Goal: Task Accomplishment & Management: Use online tool/utility

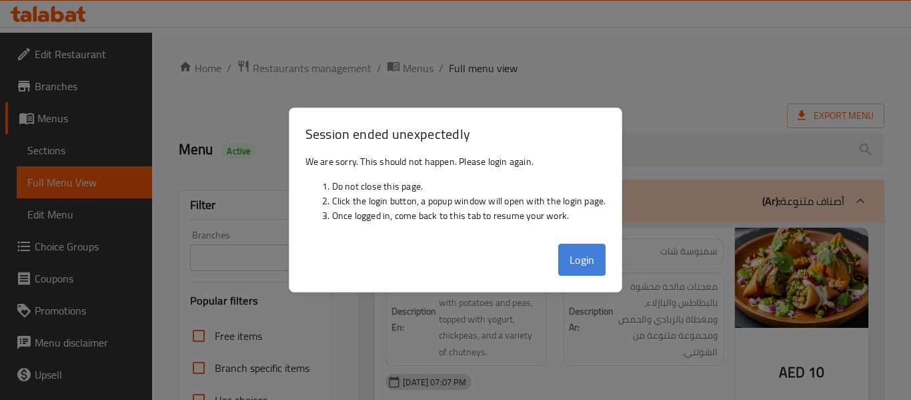
click at [583, 268] on button "Login" at bounding box center [582, 259] width 48 height 32
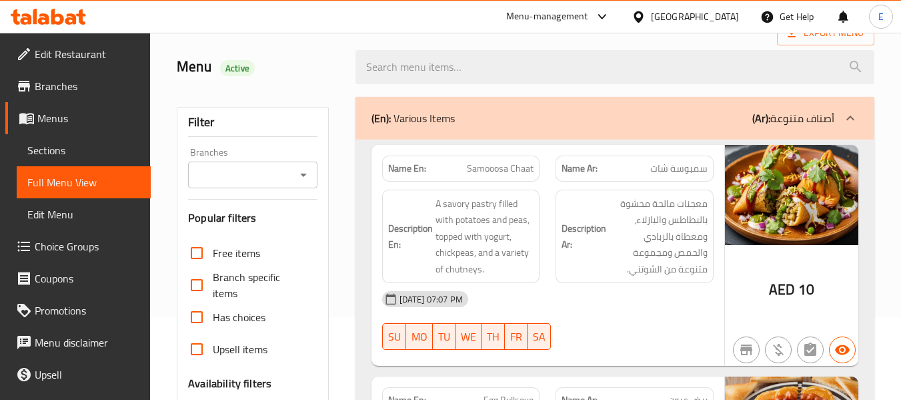
scroll to position [200, 0]
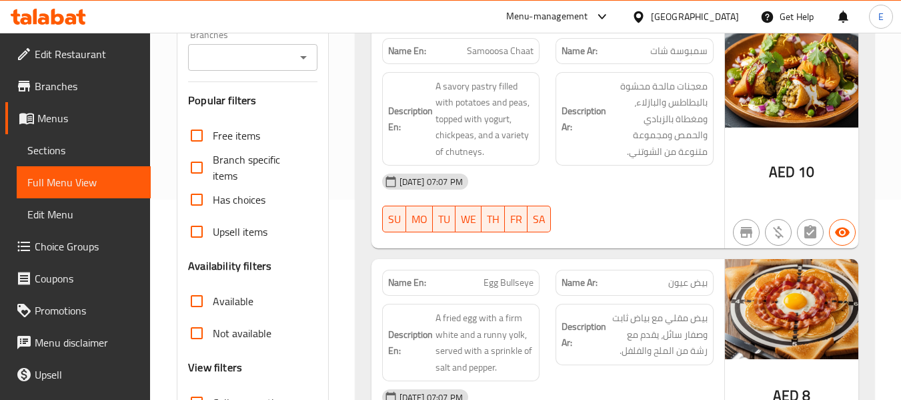
click at [666, 15] on div "United Arab Emirates" at bounding box center [695, 16] width 88 height 15
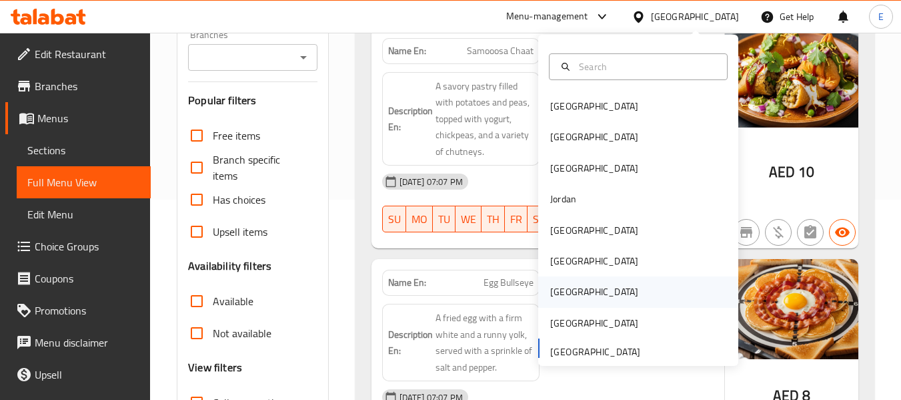
click at [540, 293] on div "[GEOGRAPHIC_DATA]" at bounding box center [594, 291] width 109 height 31
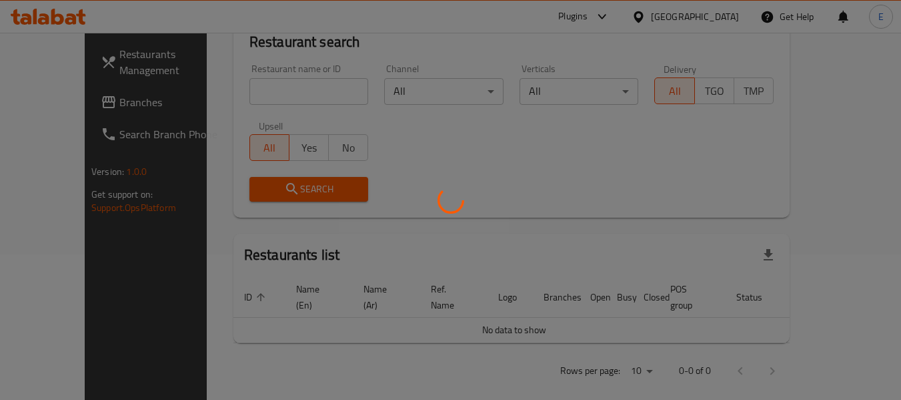
scroll to position [200, 0]
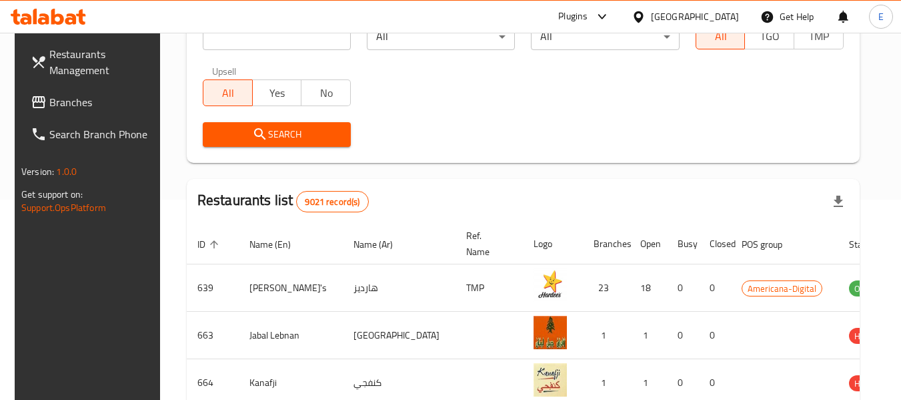
click at [65, 106] on span "Branches" at bounding box center [101, 102] width 105 height 16
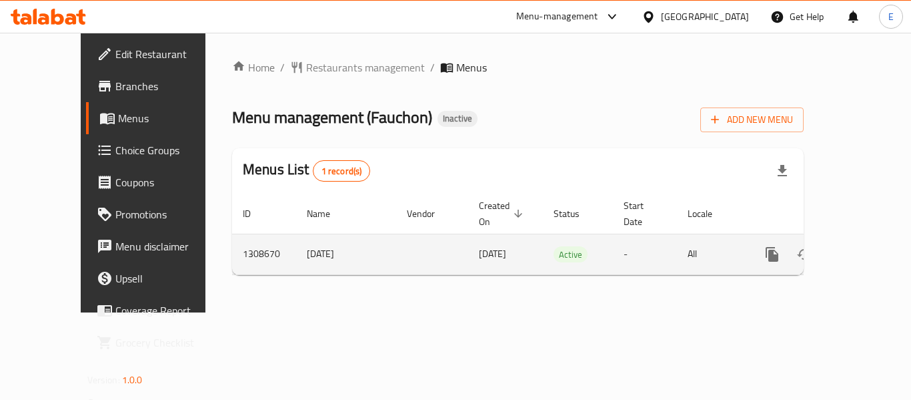
click at [862, 246] on icon "enhanced table" at bounding box center [868, 254] width 16 height 16
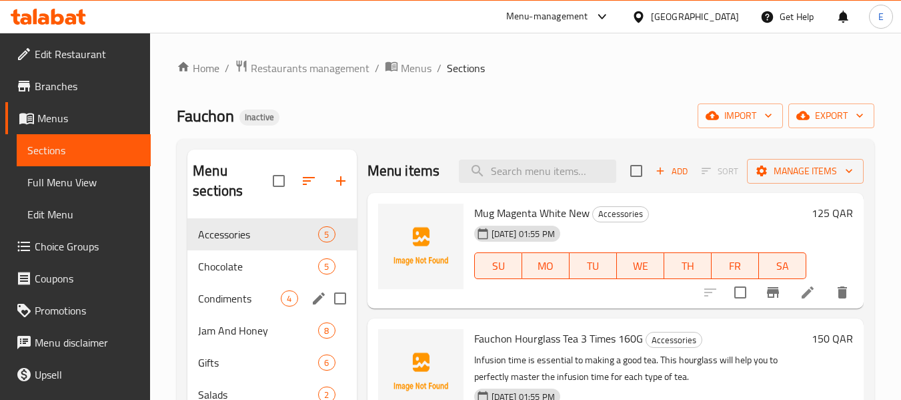
scroll to position [187, 0]
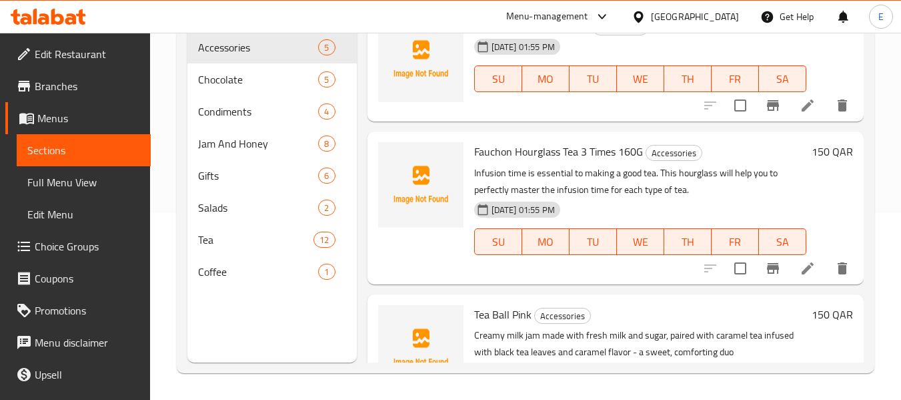
click at [122, 180] on span "Full Menu View" at bounding box center [83, 182] width 113 height 16
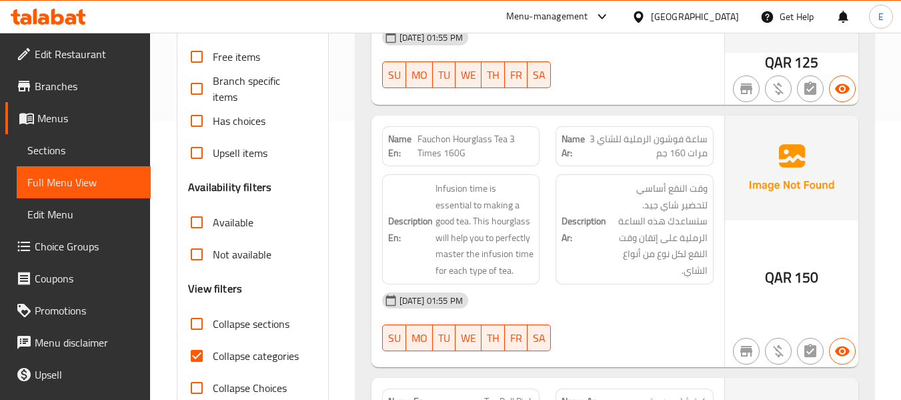
scroll to position [400, 0]
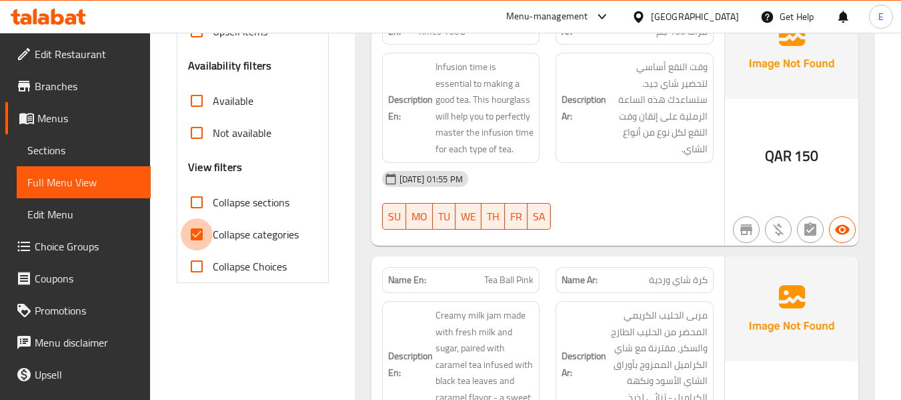
click at [197, 237] on input "Collapse categories" at bounding box center [197, 234] width 32 height 32
checkbox input "false"
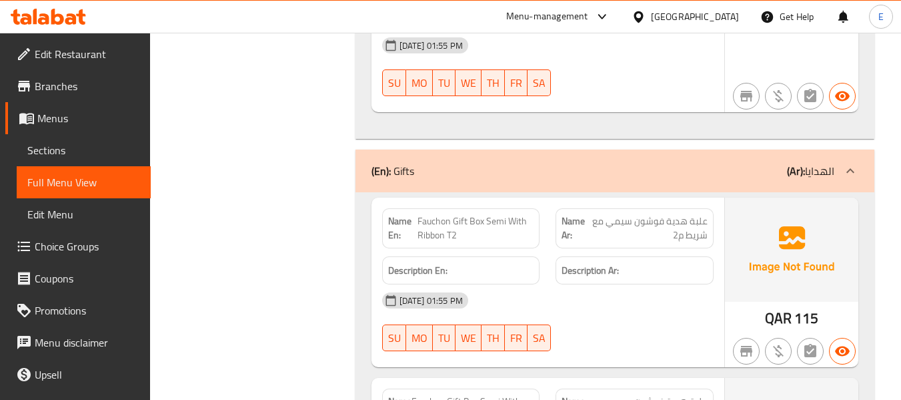
scroll to position [6637, 0]
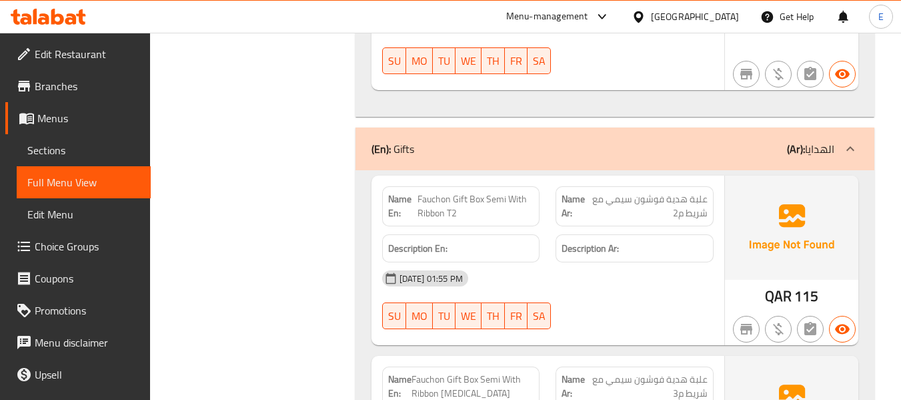
click at [604, 192] on span "علبة هدية فوشون سيمي مع شريط م2" at bounding box center [649, 206] width 118 height 28
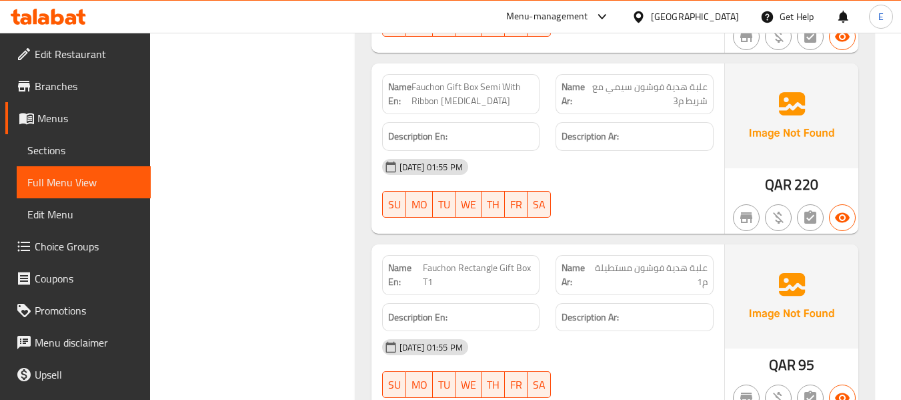
scroll to position [6962, 0]
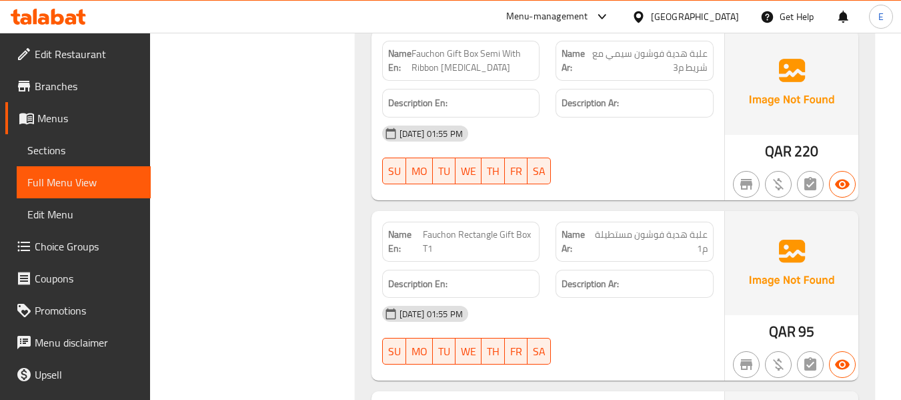
click at [648, 227] on span "علبة هدية فوشون مستطيلة م1" at bounding box center [650, 241] width 113 height 28
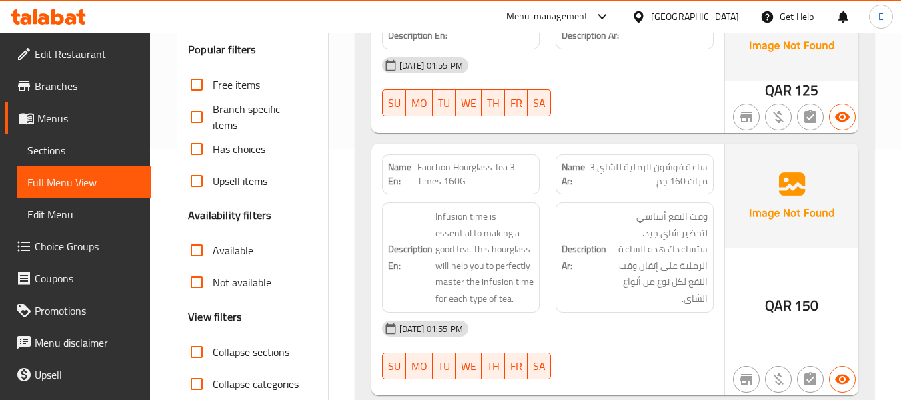
scroll to position [318, 0]
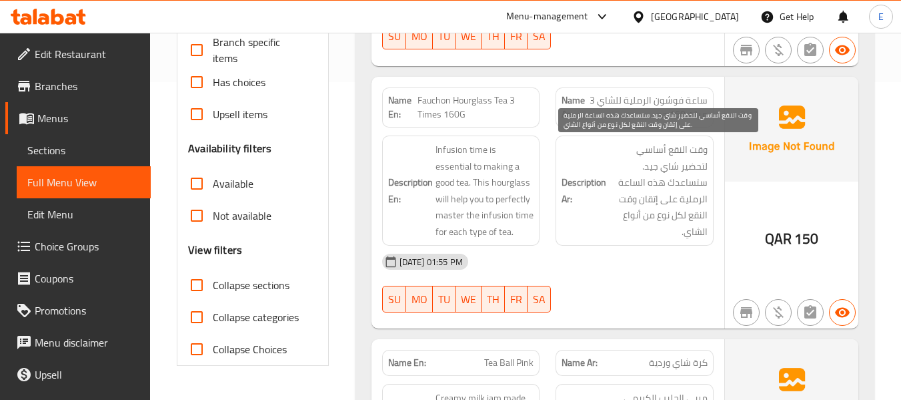
click at [662, 219] on span "وقت النقع أساسي لتحضير شاي جيد. ستساعدك هذه الساعة الرملية على إتقان وقت النقع …" at bounding box center [658, 190] width 99 height 98
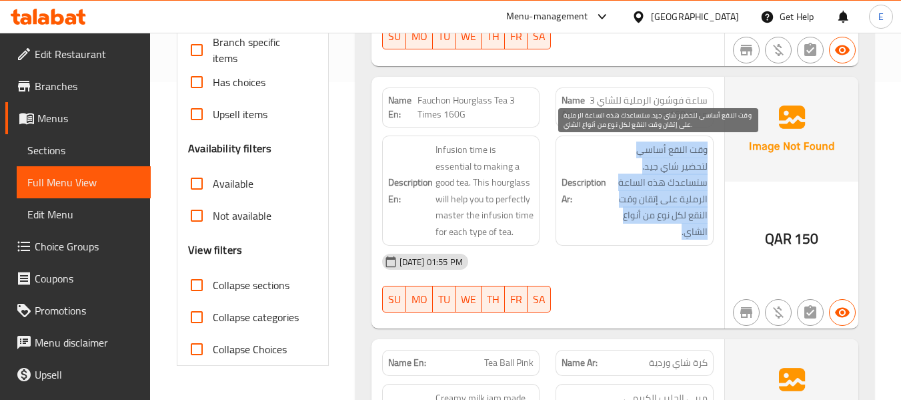
click at [662, 219] on span "وقت النقع أساسي لتحضير شاي جيد. ستساعدك هذه الساعة الرملية على إتقان وقت النقع …" at bounding box center [658, 190] width 99 height 98
click at [667, 243] on div "Description Ar: وقت النقع أساسي لتحضير شاي جيد. ستساعدك هذه الساعة الرملية على …" at bounding box center [635, 190] width 158 height 110
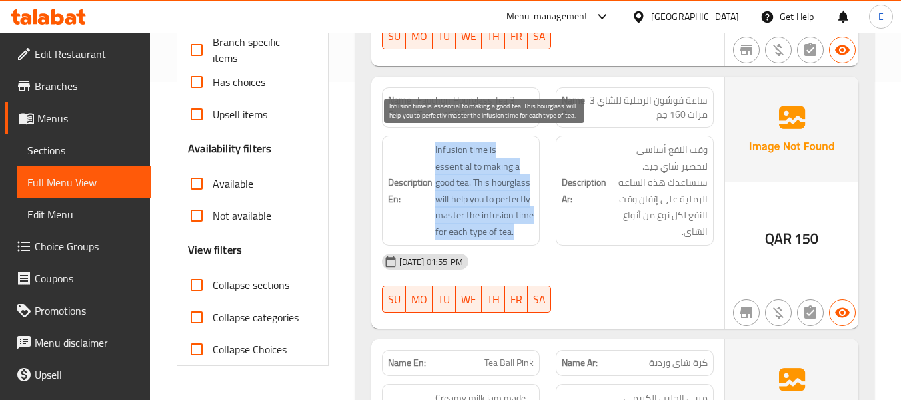
drag, startPoint x: 434, startPoint y: 151, endPoint x: 528, endPoint y: 228, distance: 121.4
click at [528, 228] on h6 "Description En: Infusion time is essential to making a good tea. This hourglass…" at bounding box center [461, 190] width 146 height 98
click at [528, 228] on span "Infusion time is essential to making a good tea. This hourglass will help you t…" at bounding box center [485, 190] width 99 height 98
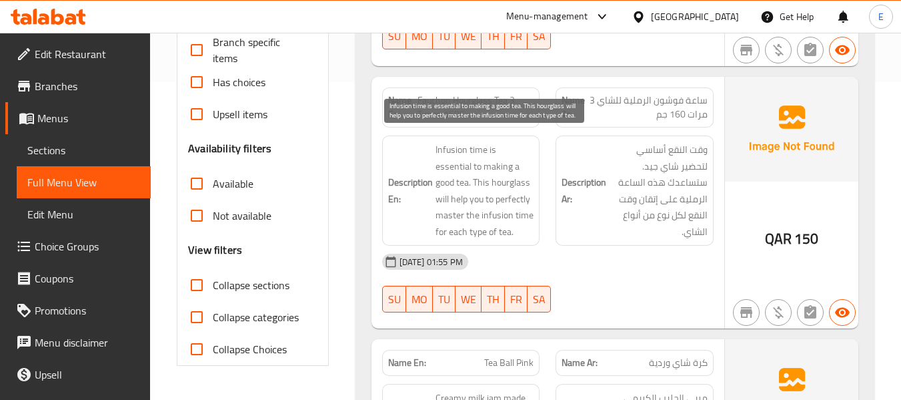
click at [528, 228] on span "Infusion time is essential to making a good tea. This hourglass will help you t…" at bounding box center [485, 190] width 99 height 98
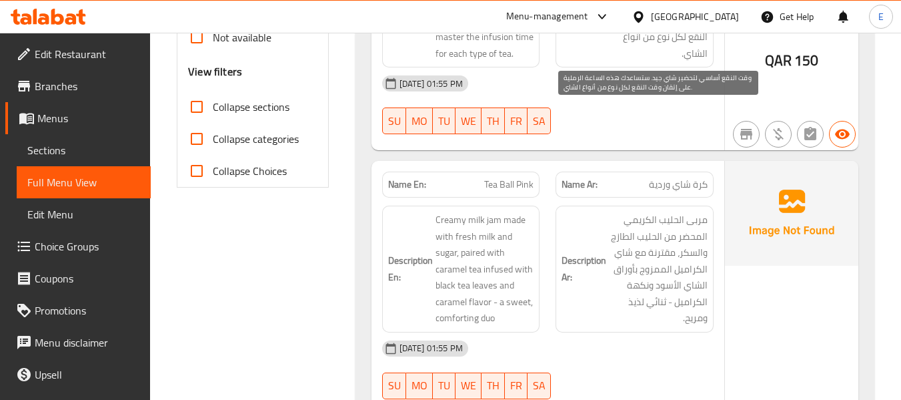
scroll to position [518, 0]
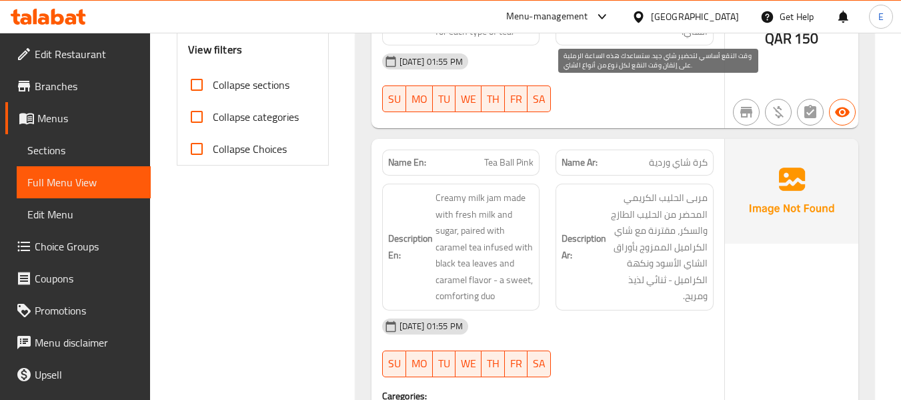
click at [640, 221] on span "مربى الحليب الكريمي المحضر من الحليب الطازج والسكر، مقترنة مع شاي الكراميل المم…" at bounding box center [658, 246] width 99 height 115
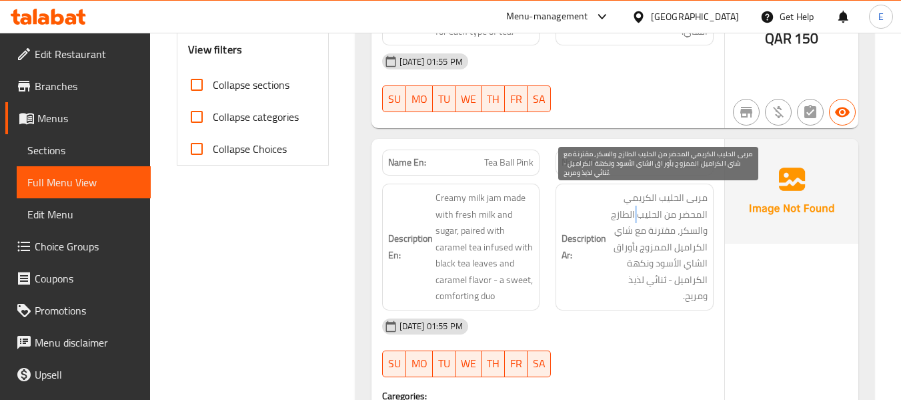
click at [640, 221] on span "مربى الحليب الكريمي المحضر من الحليب الطازج والسكر، مقترنة مع شاي الكراميل المم…" at bounding box center [658, 246] width 99 height 115
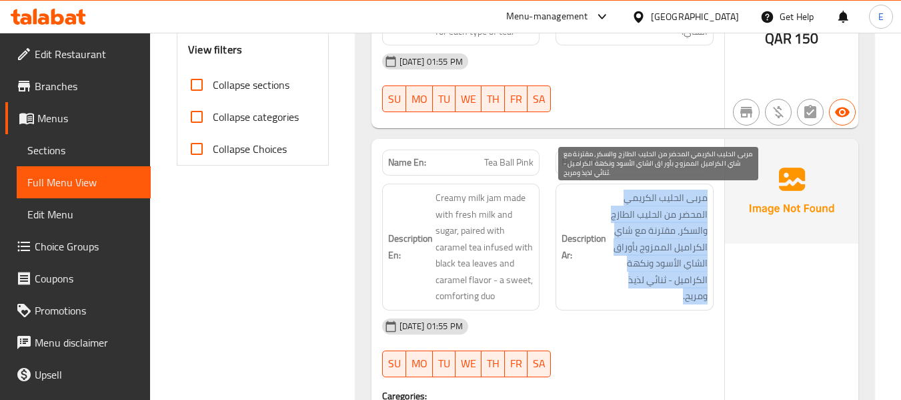
click at [640, 221] on span "مربى الحليب الكريمي المحضر من الحليب الطازج والسكر، مقترنة مع شاي الكراميل المم…" at bounding box center [658, 246] width 99 height 115
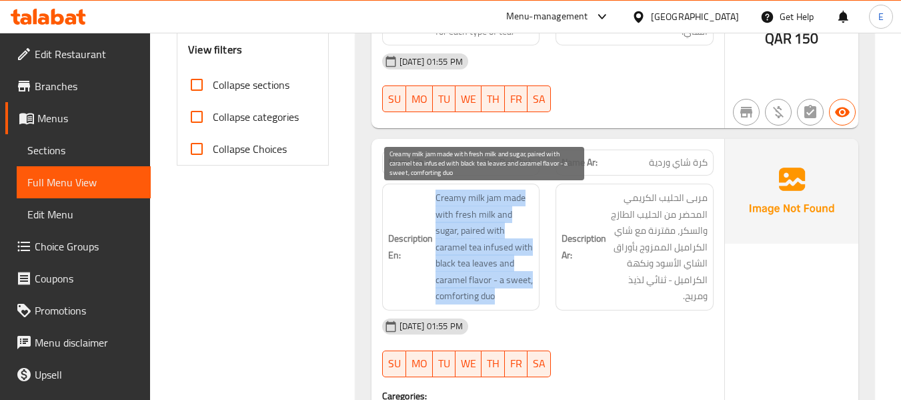
drag, startPoint x: 434, startPoint y: 189, endPoint x: 528, endPoint y: 299, distance: 145.2
click at [528, 299] on h6 "Description En: Creamy milk jam made with fresh milk and sugar, paired with car…" at bounding box center [461, 246] width 146 height 115
click at [528, 299] on span "Creamy milk jam made with fresh milk and sugar, paired with caramel tea infused…" at bounding box center [485, 246] width 99 height 115
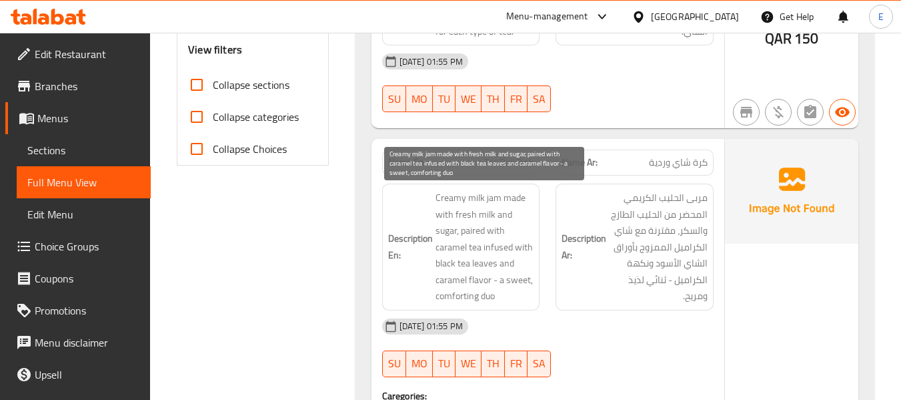
click at [528, 299] on span "Creamy milk jam made with fresh milk and sugar, paired with caramel tea infused…" at bounding box center [485, 246] width 99 height 115
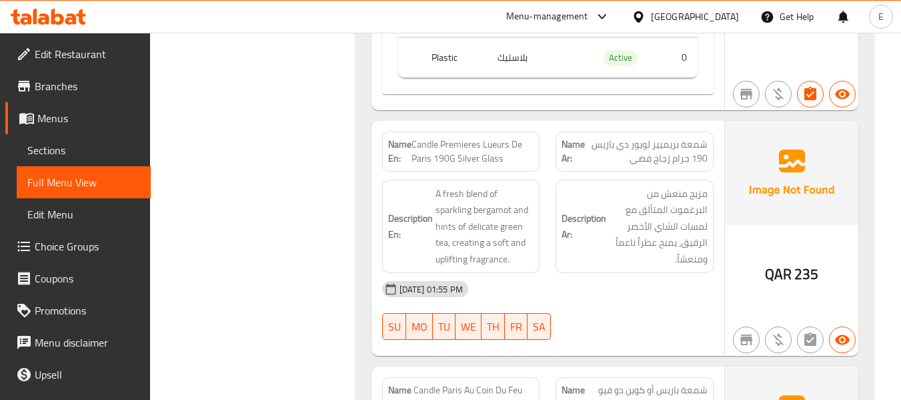
scroll to position [1051, 0]
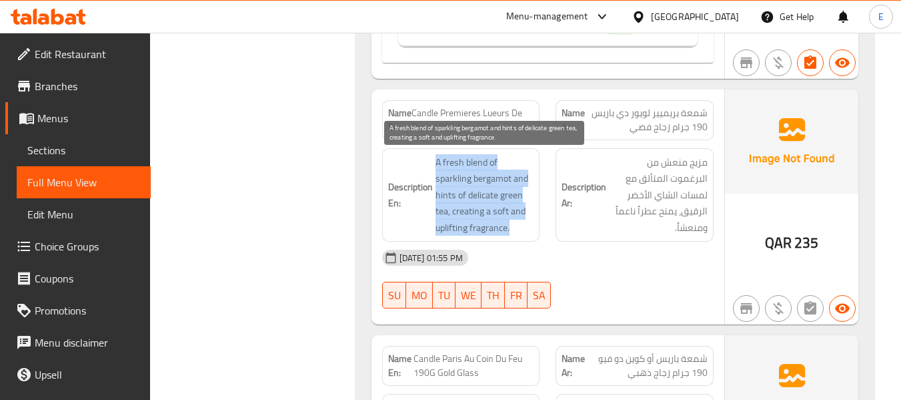
drag, startPoint x: 429, startPoint y: 156, endPoint x: 523, endPoint y: 230, distance: 119.7
click at [523, 230] on h6 "Description En: A fresh blend of sparkling bergamot and hints of delicate green…" at bounding box center [461, 195] width 146 height 82
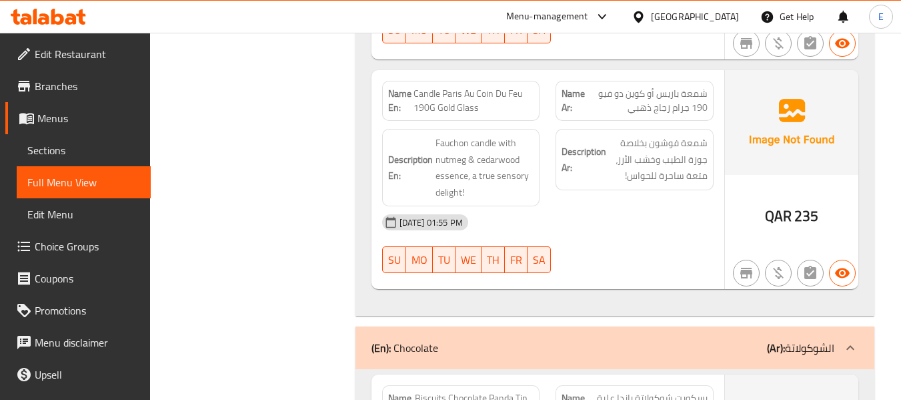
scroll to position [1318, 0]
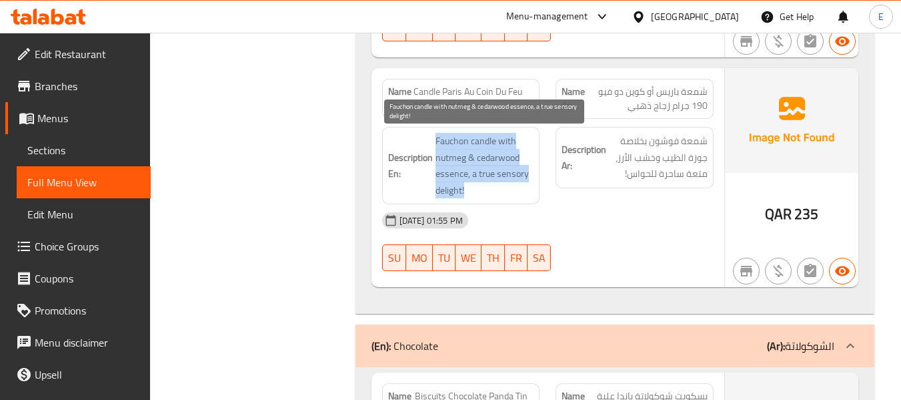
drag, startPoint x: 431, startPoint y: 137, endPoint x: 515, endPoint y: 195, distance: 102.1
click at [515, 195] on h6 "Description En: Fauchon candle with nutmeg & cedarwood essence, a true sensory …" at bounding box center [461, 165] width 146 height 65
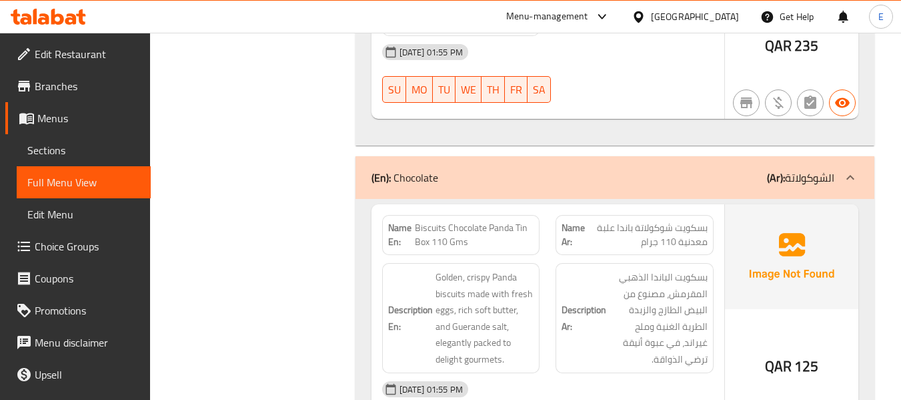
scroll to position [1585, 0]
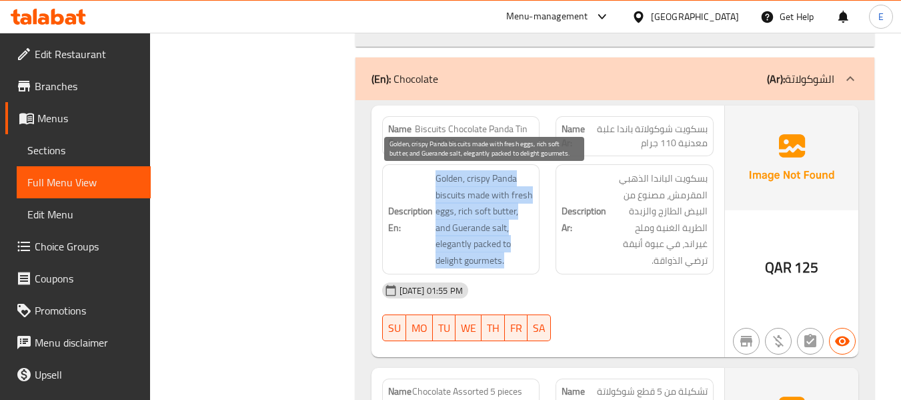
drag, startPoint x: 478, startPoint y: 173, endPoint x: 504, endPoint y: 268, distance: 98.2
click at [504, 268] on h6 "Description En: Golden, crispy Panda biscuits made with fresh eggs, rich soft b…" at bounding box center [461, 219] width 146 height 98
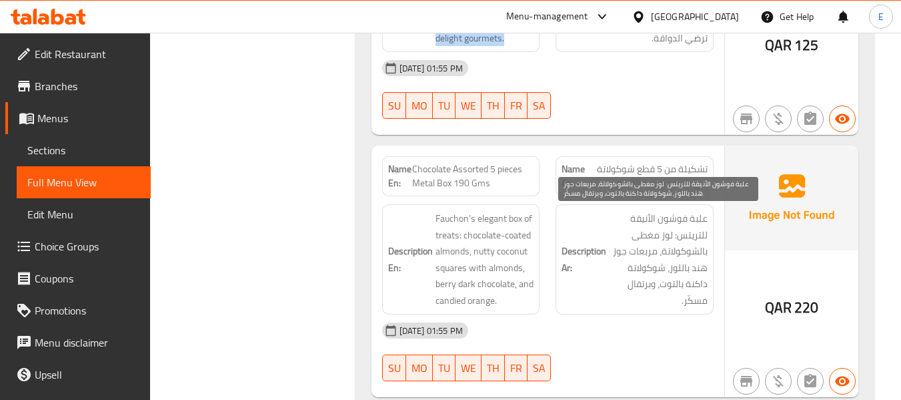
scroll to position [1852, 0]
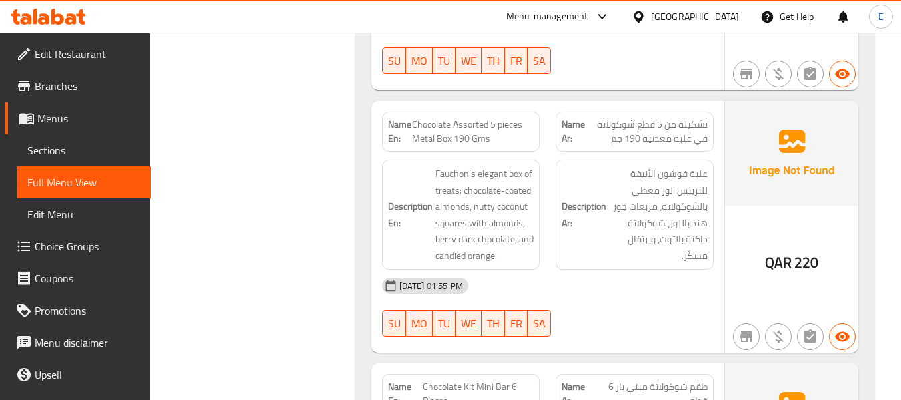
click at [648, 138] on span "تشكيلة من 5 قطع شوكولاتة في علبة معدنية 190 جم" at bounding box center [646, 131] width 123 height 28
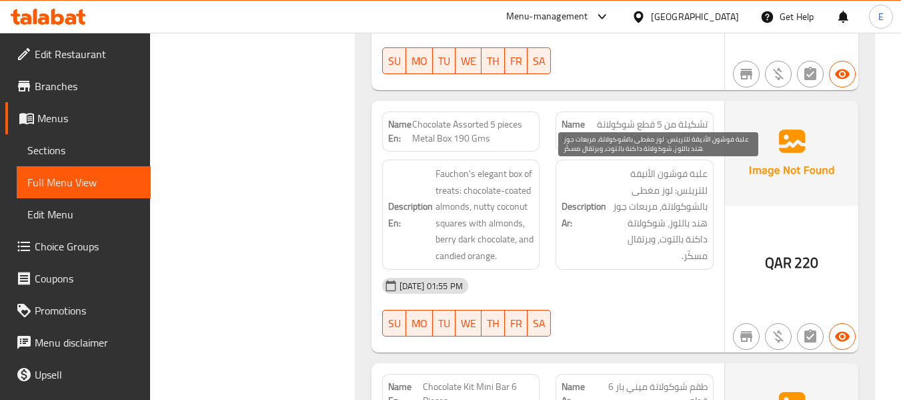
click at [648, 251] on span "علبة فوشون الأنيقة للتريتس: لوز مغطى بالشوكولاتة، مربعات جوز هند باللوز، شوكولا…" at bounding box center [658, 214] width 99 height 98
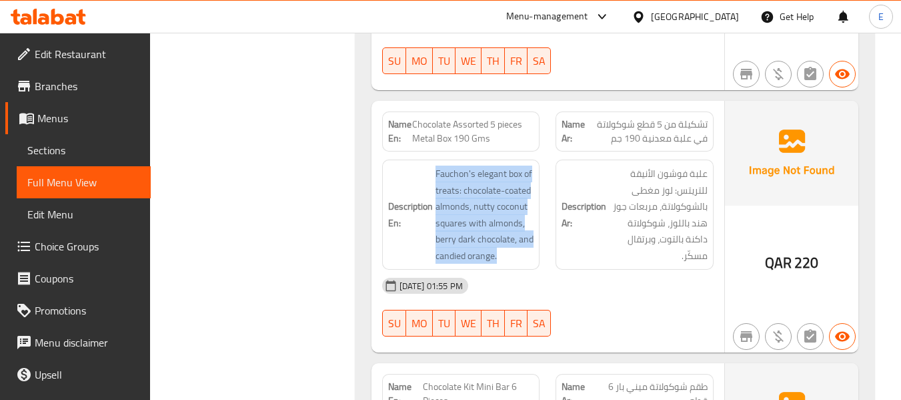
drag, startPoint x: 434, startPoint y: 167, endPoint x: 552, endPoint y: 167, distance: 118.1
click at [552, 167] on div "Description En: Fauchon's elegant box of treats: chocolate-coated almonds, nutt…" at bounding box center [548, 214] width 348 height 126
click at [420, 165] on h6 "Description En: Fauchon's elegant box of treats: chocolate-coated almonds, nutt…" at bounding box center [461, 214] width 146 height 98
drag, startPoint x: 426, startPoint y: 168, endPoint x: 533, endPoint y: 267, distance: 145.4
click at [533, 267] on div "Description En: Fauchon's elegant box of treats: chocolate-coated almonds, nutt…" at bounding box center [461, 214] width 158 height 110
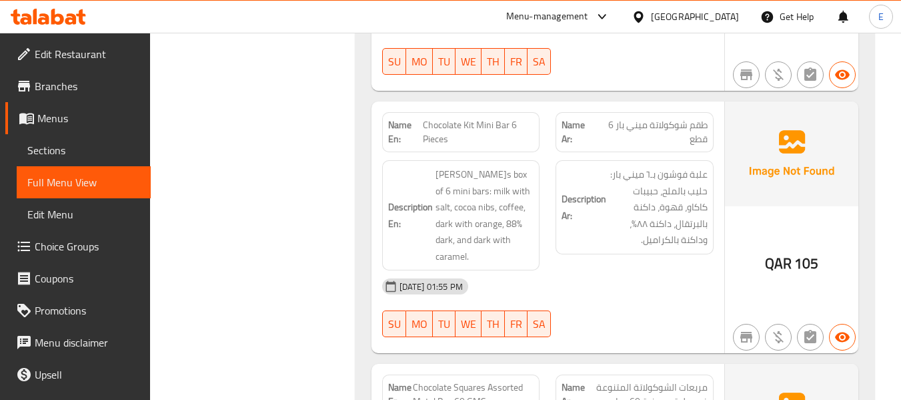
scroll to position [2118, 0]
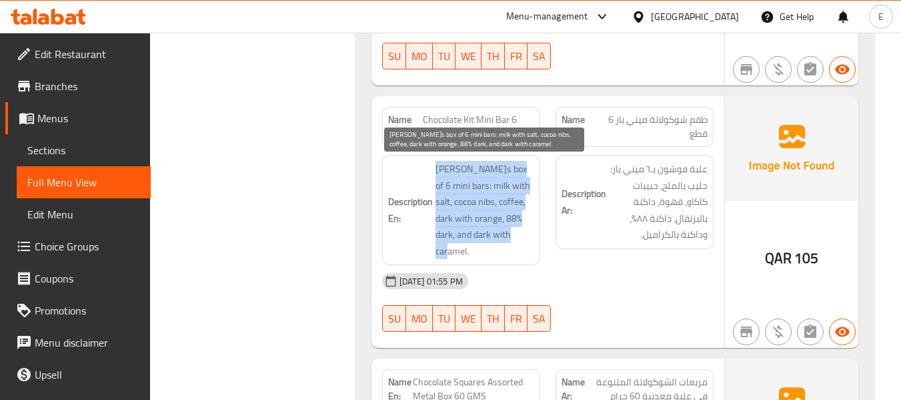
drag, startPoint x: 425, startPoint y: 165, endPoint x: 528, endPoint y: 236, distance: 125.6
click at [528, 236] on h6 "Description En: FAUCHON's box of 6 mini bars: milk with salt, cocoa nibs, coffe…" at bounding box center [461, 210] width 146 height 98
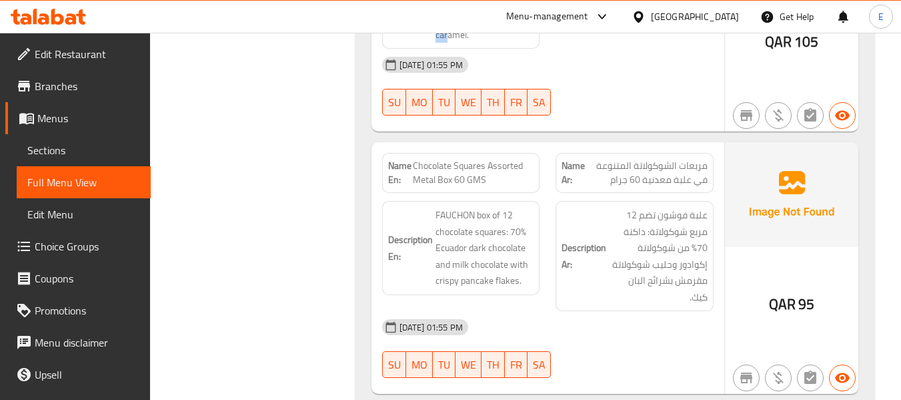
scroll to position [2385, 0]
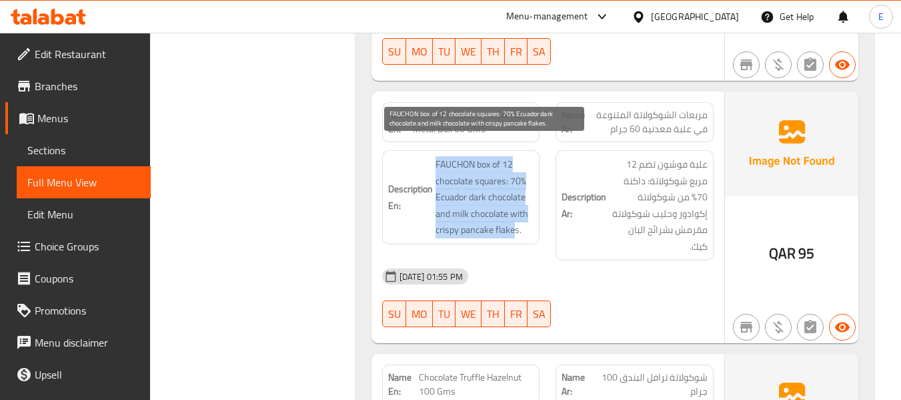
drag, startPoint x: 428, startPoint y: 139, endPoint x: 515, endPoint y: 215, distance: 115.8
click at [515, 215] on div "Description En: FAUCHON box of 12 chocolate squares: 70% Ecuador dark chocolate…" at bounding box center [461, 197] width 158 height 94
click at [515, 215] on span "FAUCHON box of 12 chocolate squares: 70% Ecuador dark chocolate and milk chocol…" at bounding box center [485, 197] width 99 height 82
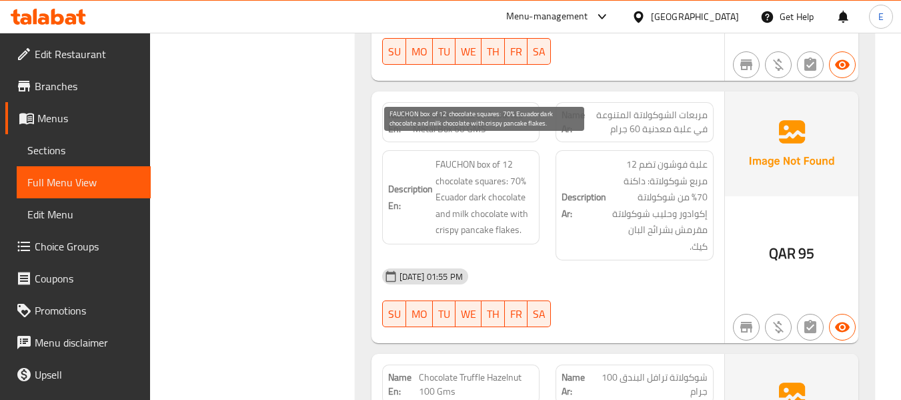
click at [515, 215] on span "FAUCHON box of 12 chocolate squares: 70% Ecuador dark chocolate and milk chocol…" at bounding box center [485, 197] width 99 height 82
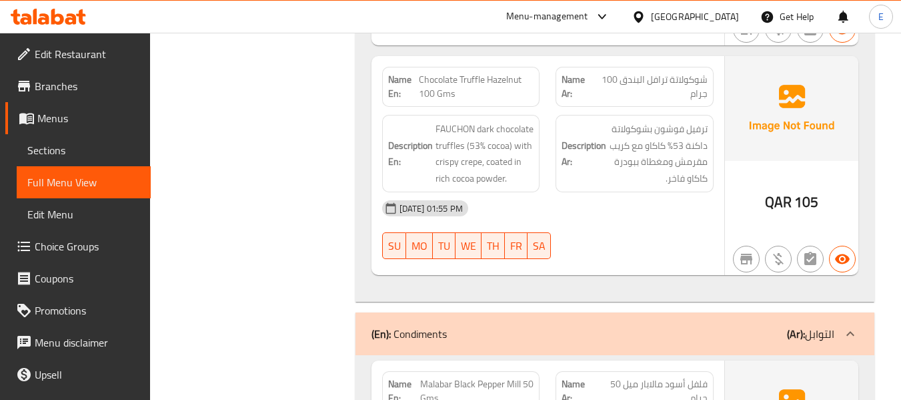
scroll to position [2652, 0]
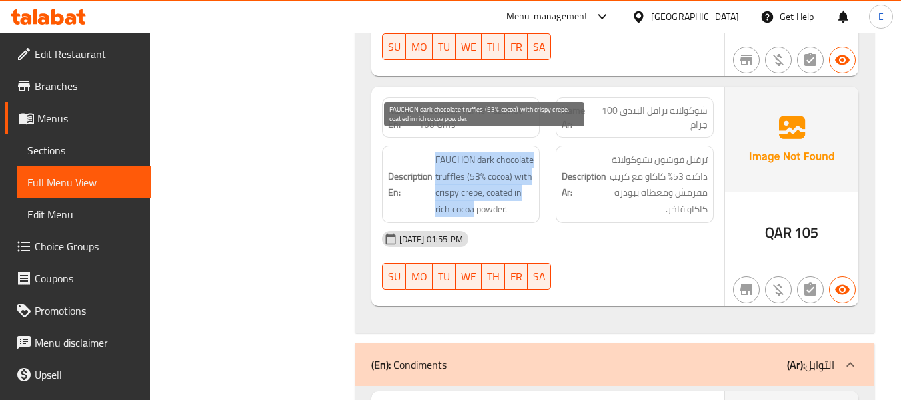
drag, startPoint x: 431, startPoint y: 138, endPoint x: 528, endPoint y: 200, distance: 114.9
click at [528, 200] on h6 "Description En: FAUCHON dark chocolate truffles (53% cocoa) with crispy crepe, …" at bounding box center [461, 183] width 146 height 65
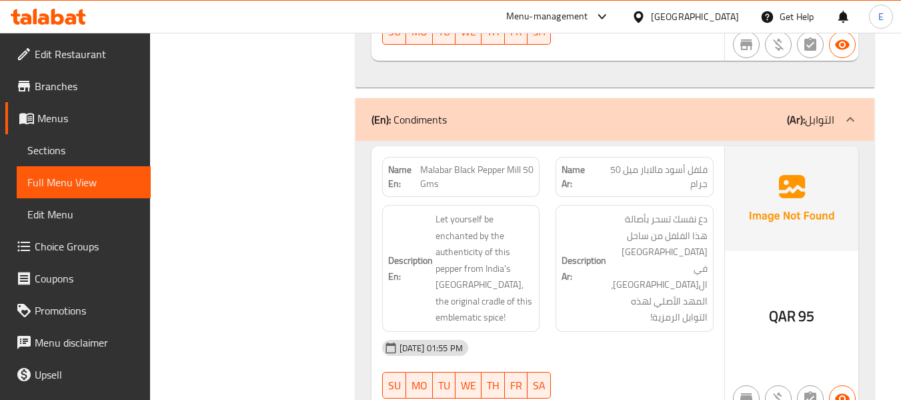
scroll to position [2919, 0]
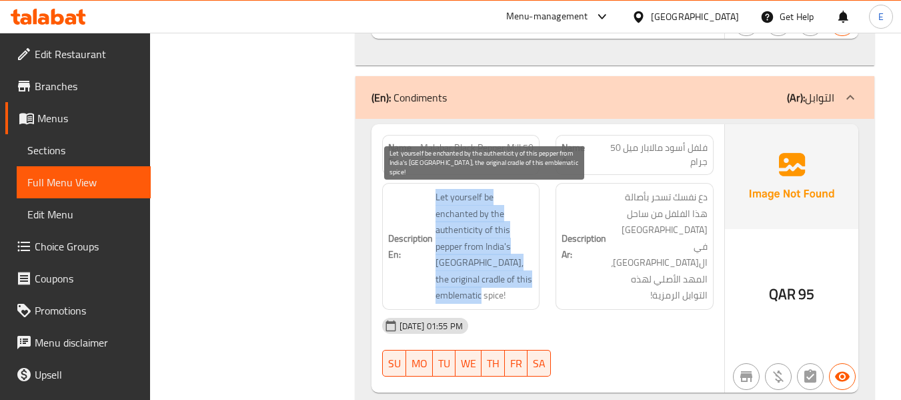
drag, startPoint x: 454, startPoint y: 197, endPoint x: 494, endPoint y: 300, distance: 110.0
click at [494, 300] on h6 "Description En: Let yourself be enchanted by the authenticity of this pepper fr…" at bounding box center [461, 246] width 146 height 115
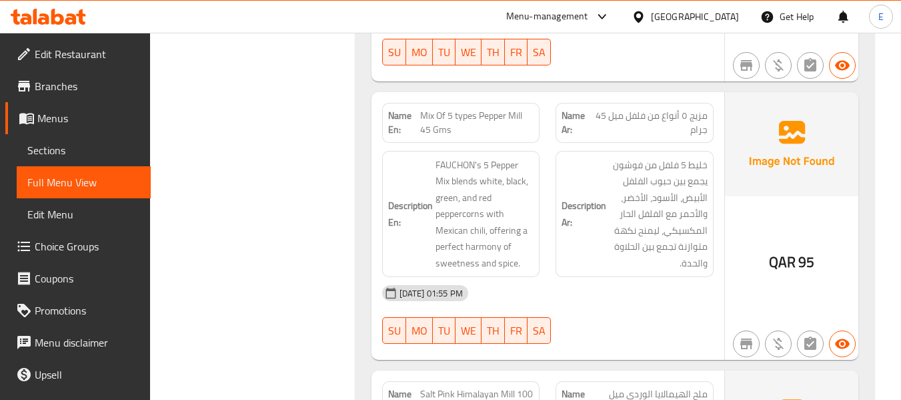
scroll to position [3252, 0]
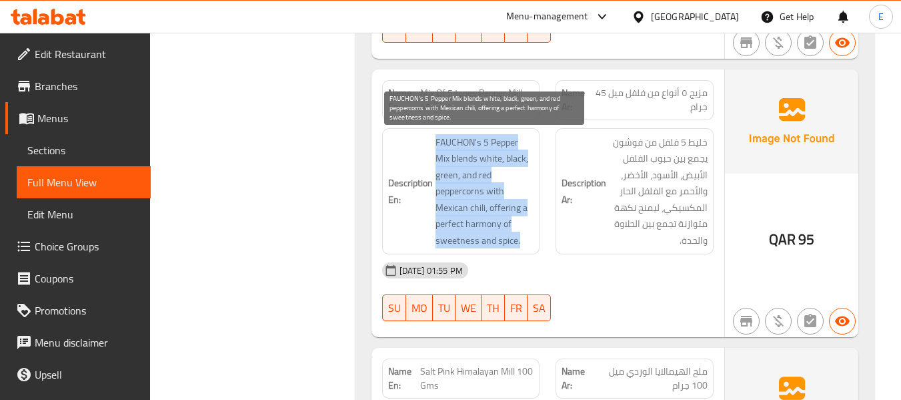
drag, startPoint x: 426, startPoint y: 134, endPoint x: 523, endPoint y: 241, distance: 145.0
click at [523, 241] on h6 "Description En: FAUCHON's 5 Pepper Mix blends white, black, green, and red pepp…" at bounding box center [461, 191] width 146 height 115
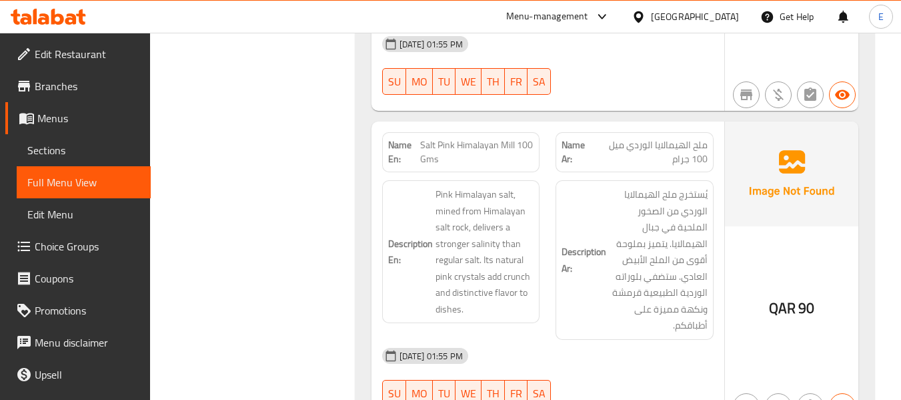
scroll to position [3519, 0]
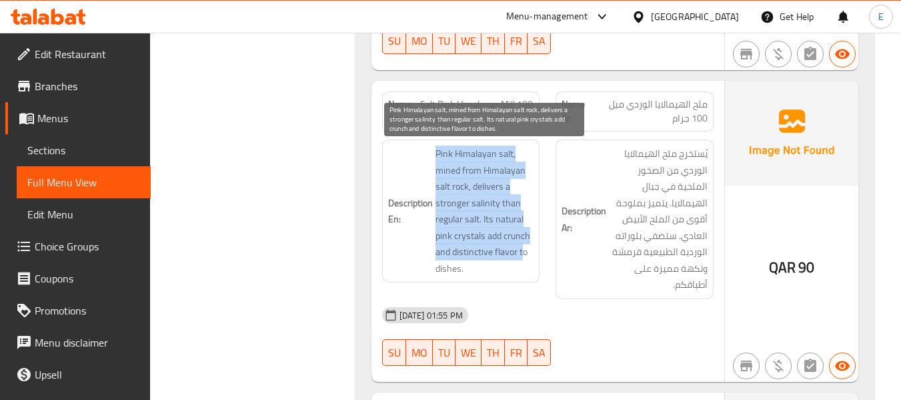
drag, startPoint x: 458, startPoint y: 151, endPoint x: 522, endPoint y: 256, distance: 123.0
click at [522, 256] on h6 "Description En: Pink Himalayan salt, mined from Himalayan salt rock, delivers a…" at bounding box center [461, 210] width 146 height 131
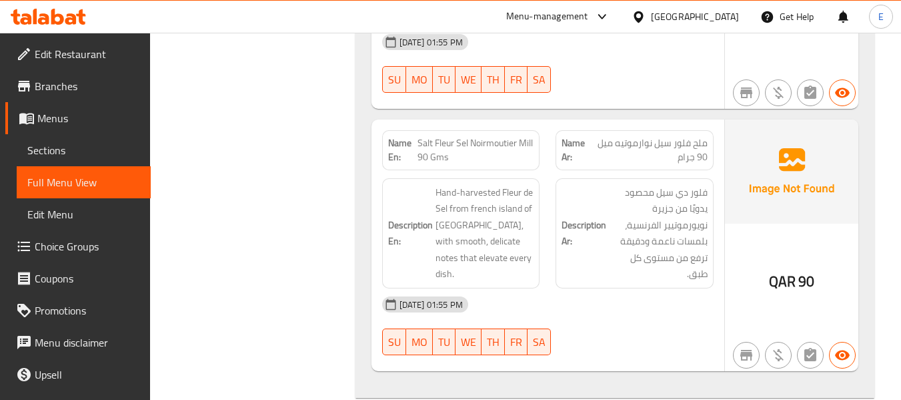
scroll to position [3853, 0]
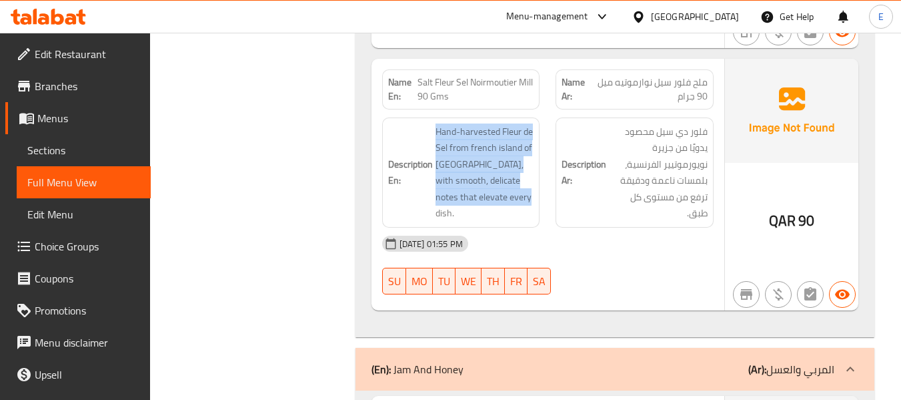
drag, startPoint x: 432, startPoint y: 126, endPoint x: 538, endPoint y: 205, distance: 131.5
click at [538, 205] on div "Description En: Hand-harvested Fleur de Sel from french island of Noirmoutier, …" at bounding box center [461, 172] width 158 height 110
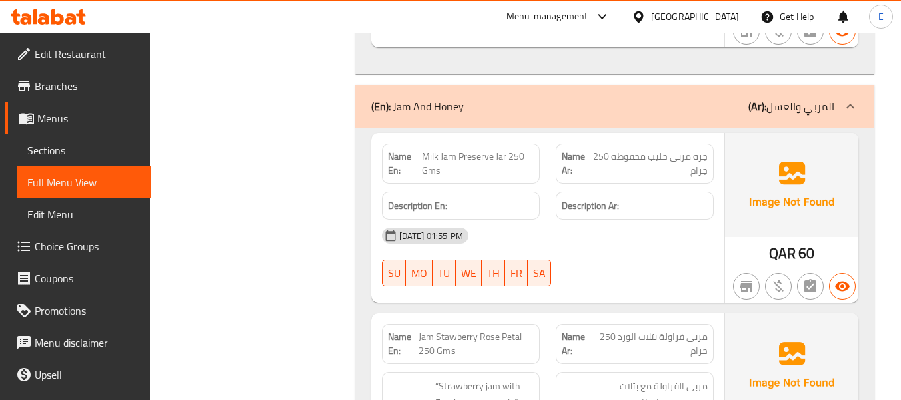
scroll to position [4120, 0]
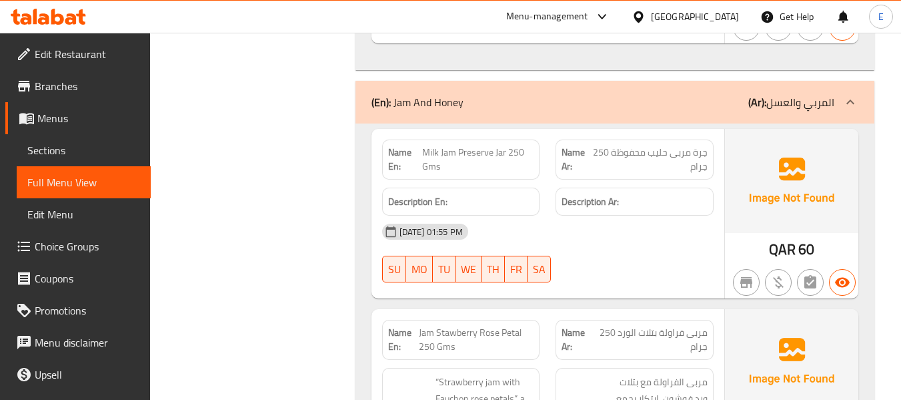
click at [482, 151] on span "Milk Jam Preserve Jar 250 Gms" at bounding box center [477, 159] width 111 height 28
click at [648, 117] on div "(En): Jam And Honey (Ar): المربي والعسل" at bounding box center [615, 102] width 519 height 43
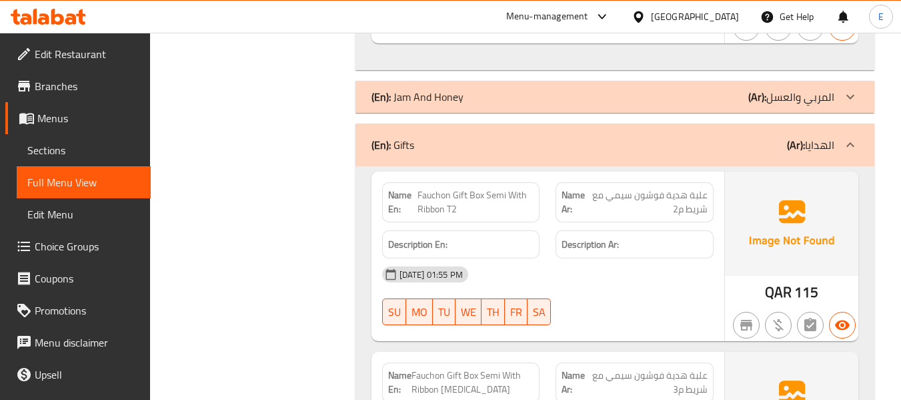
click at [648, 131] on div "Name Ar: جرة مربى حليب محفوظة 250 جرام" at bounding box center [635, 149] width 158 height 40
click at [648, 131] on div "(En): Gifts (Ar): الهدايا" at bounding box center [615, 144] width 519 height 43
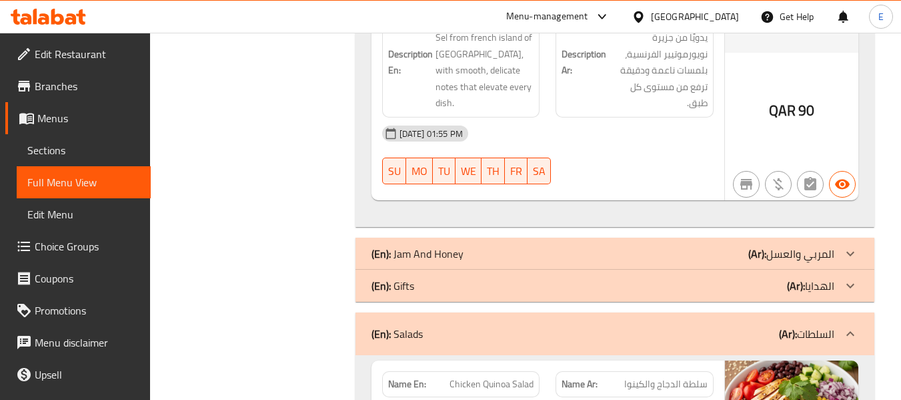
scroll to position [3986, 0]
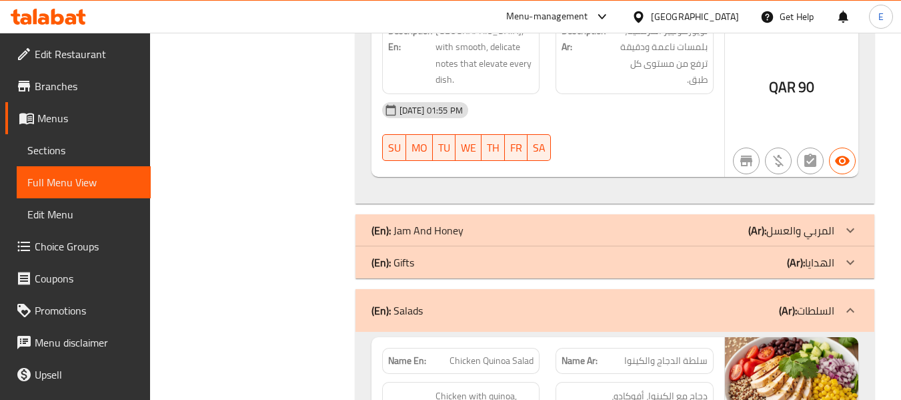
click at [600, 229] on div "(En): Jam And Honey (Ar): المربي والعسل" at bounding box center [603, 230] width 463 height 16
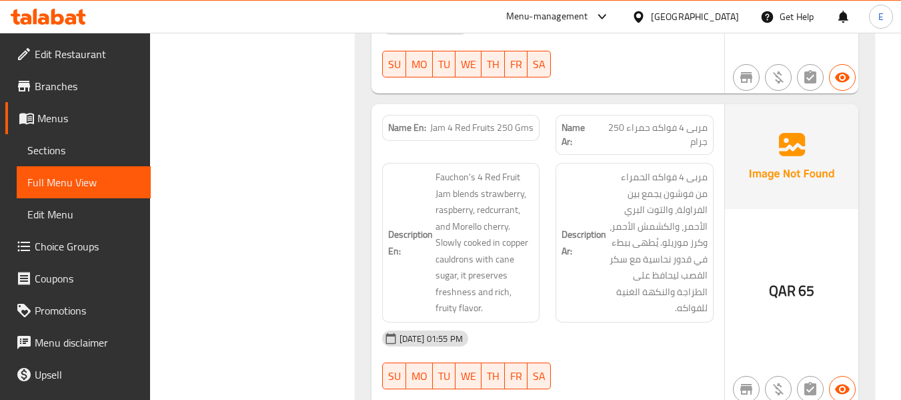
scroll to position [5286, 0]
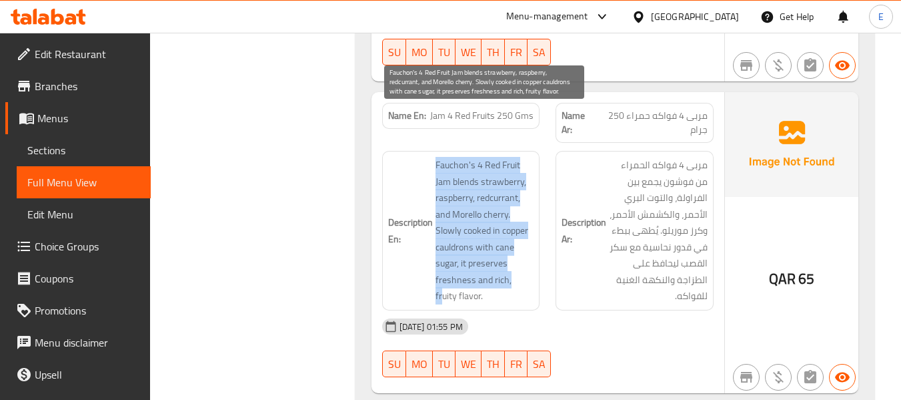
drag, startPoint x: 439, startPoint y: 116, endPoint x: 518, endPoint y: 237, distance: 144.7
click at [518, 237] on h6 "Description En: Fauchon's 4 Red Fruit Jam blends strawberry, raspberry, redcurr…" at bounding box center [461, 230] width 146 height 147
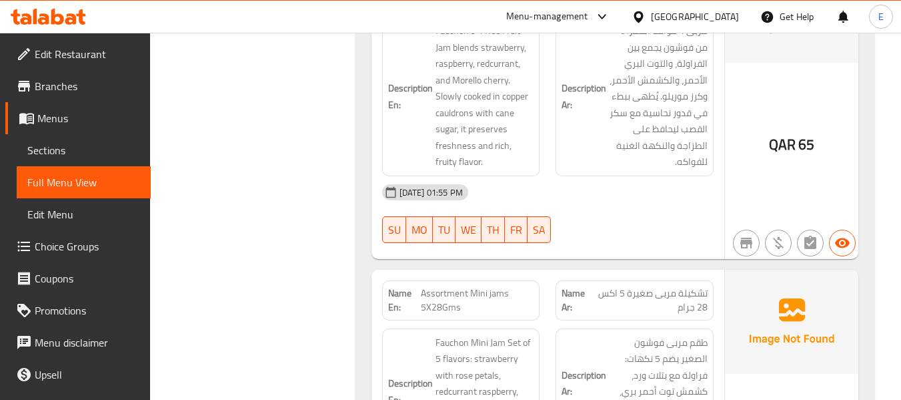
scroll to position [5486, 0]
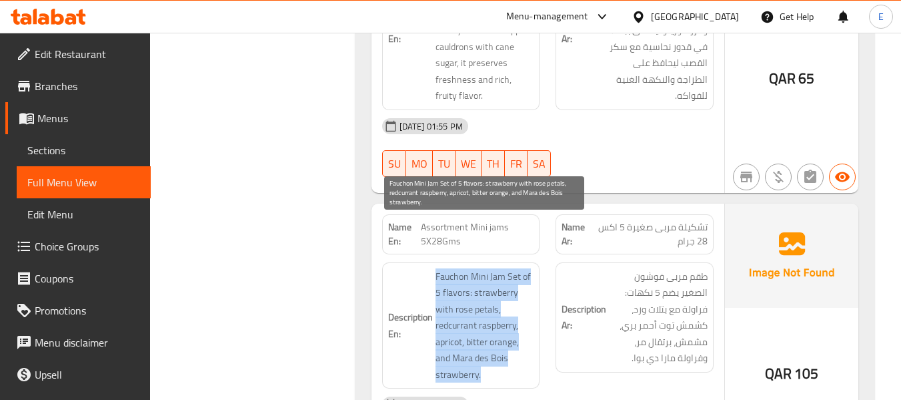
drag, startPoint x: 456, startPoint y: 222, endPoint x: 502, endPoint y: 318, distance: 106.5
click at [502, 318] on div "Description En: Fauchon Mini Jam Set of 5 flavors: strawberry with rose petals,…" at bounding box center [461, 325] width 158 height 127
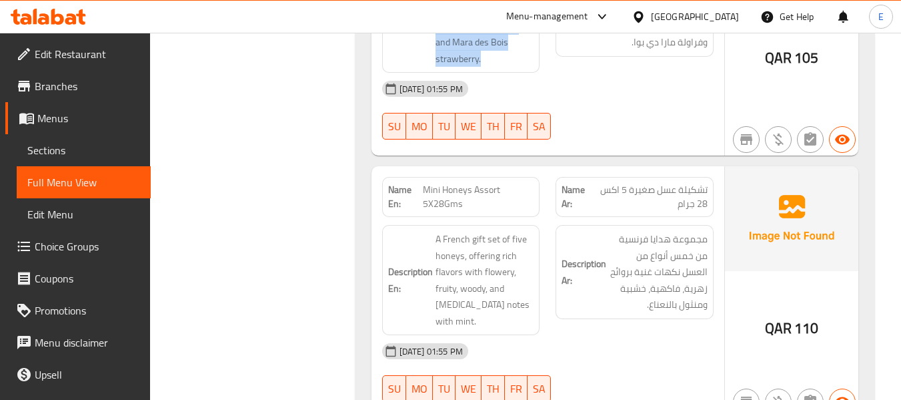
scroll to position [5819, 0]
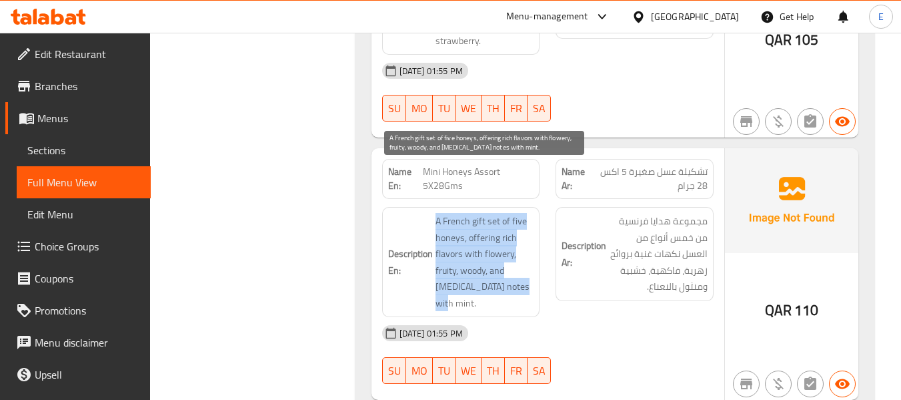
drag, startPoint x: 425, startPoint y: 169, endPoint x: 500, endPoint y: 256, distance: 115.4
click at [500, 256] on h6 "Description En: A French gift set of five honeys, offering rich flavors with fl…" at bounding box center [461, 262] width 146 height 98
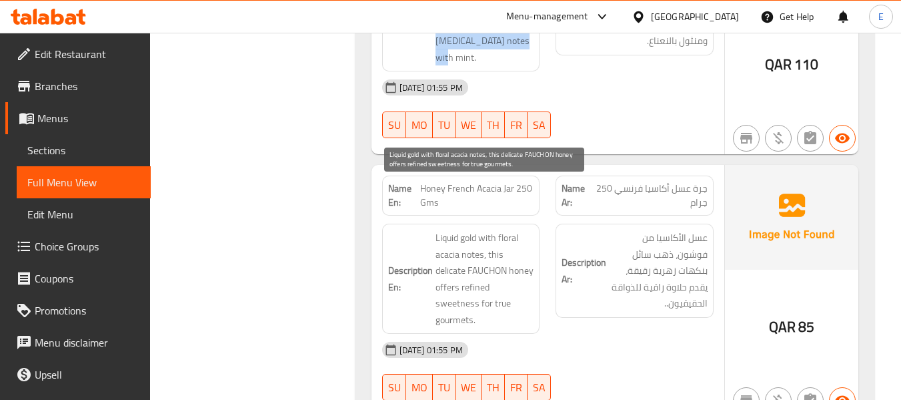
scroll to position [6086, 0]
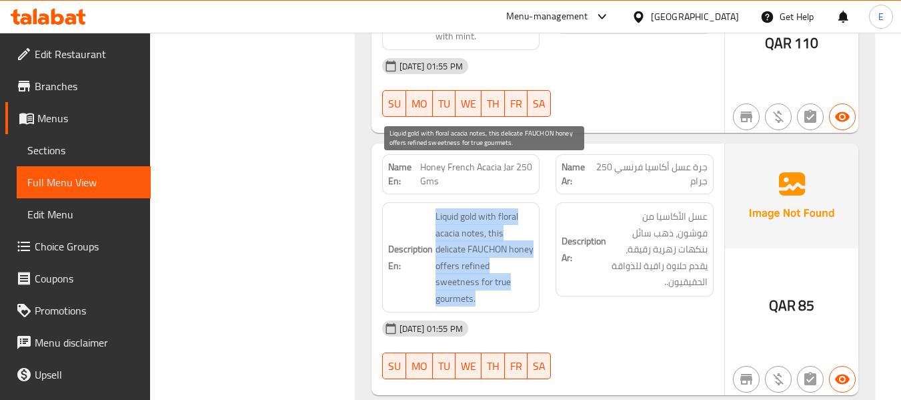
drag, startPoint x: 434, startPoint y: 164, endPoint x: 526, endPoint y: 242, distance: 120.7
click at [528, 242] on div "Description En: Liquid gold with floral acacia notes, this delicate FAUCHON hon…" at bounding box center [461, 257] width 158 height 110
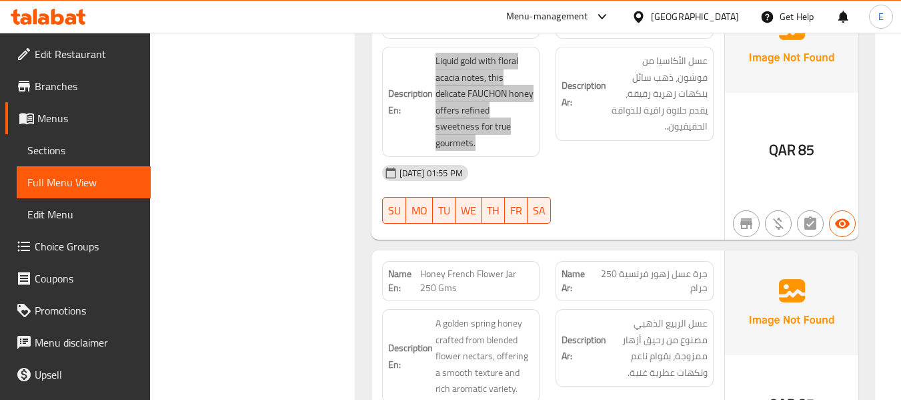
scroll to position [6286, 0]
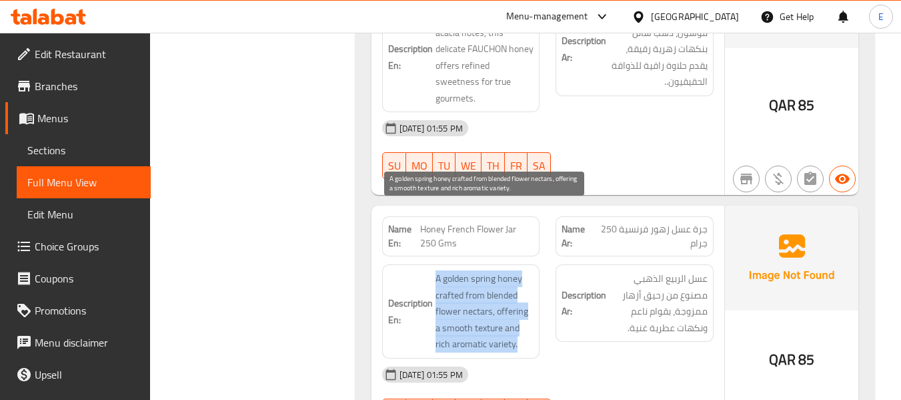
drag, startPoint x: 432, startPoint y: 207, endPoint x: 528, endPoint y: 273, distance: 116.2
click at [528, 273] on h6 "Description En: A golden spring honey crafted from blended flower nectars, offe…" at bounding box center [461, 311] width 146 height 82
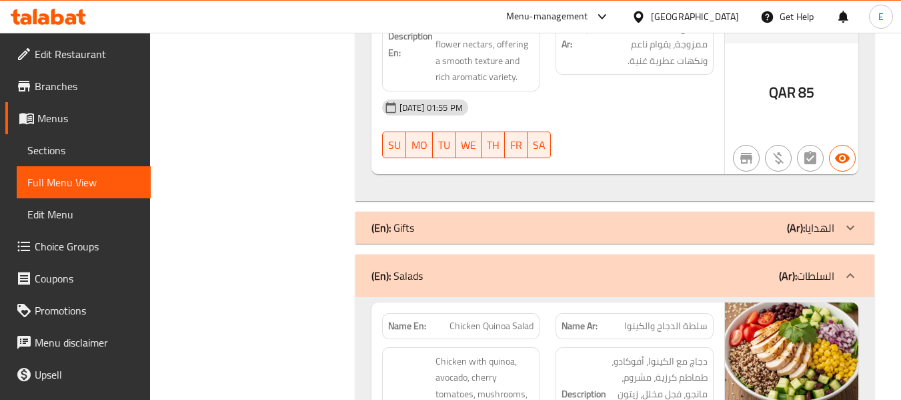
scroll to position [10860, 0]
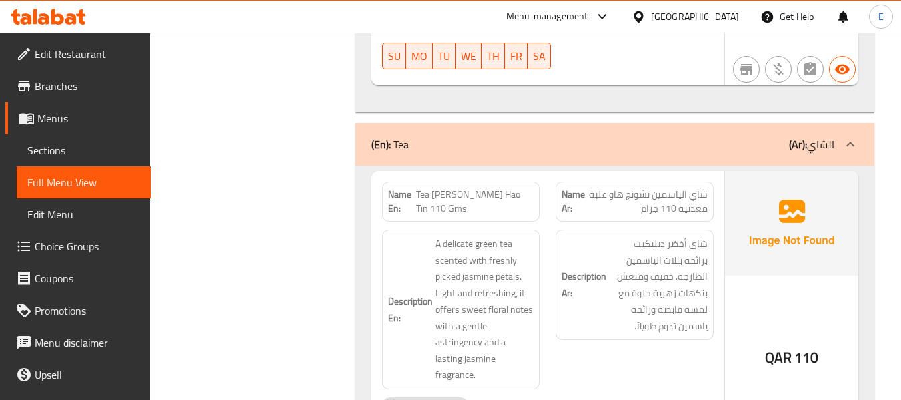
scroll to position [7315, 0]
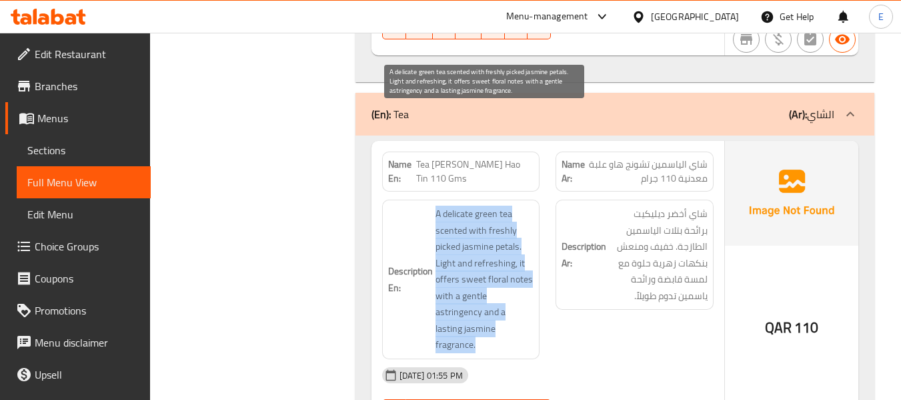
drag, startPoint x: 434, startPoint y: 109, endPoint x: 506, endPoint y: 226, distance: 137.2
click at [506, 226] on h6 "Description En: A delicate green tea scented with freshly picked jasmine petals…" at bounding box center [461, 278] width 146 height 147
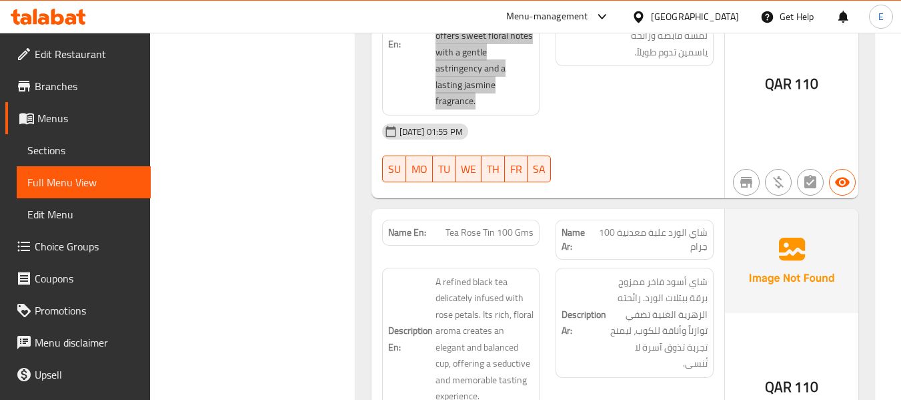
scroll to position [7582, 0]
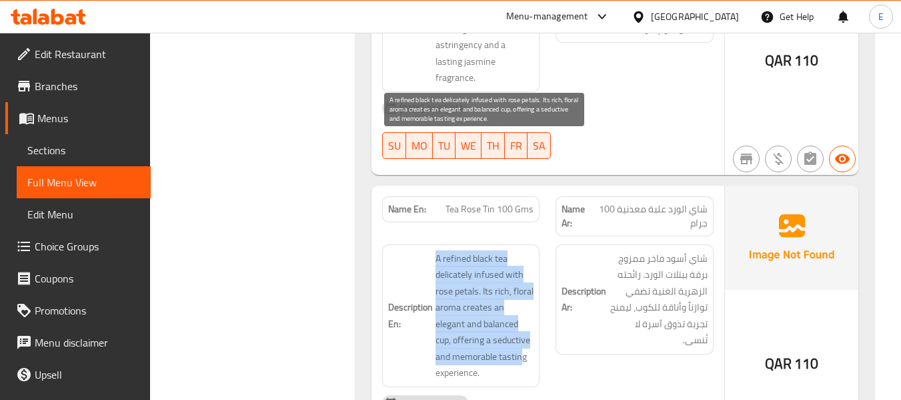
drag, startPoint x: 427, startPoint y: 144, endPoint x: 524, endPoint y: 249, distance: 142.6
click at [524, 250] on h6 "Description En: A refined black tea delicately infused with rose petals. Its ri…" at bounding box center [461, 315] width 146 height 131
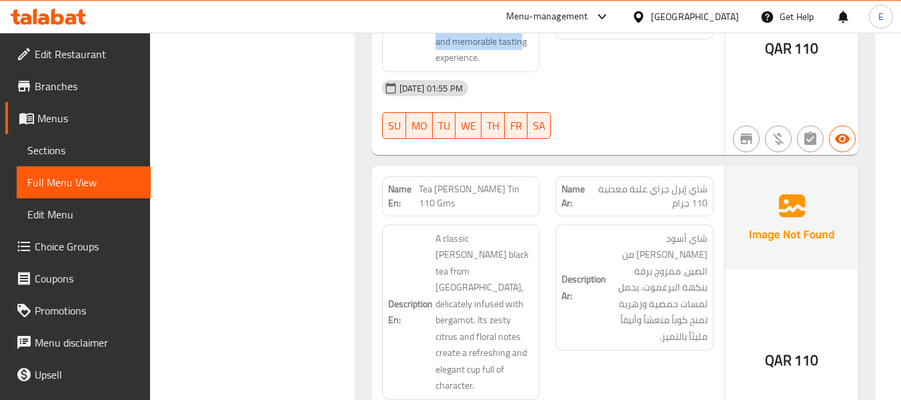
scroll to position [7916, 0]
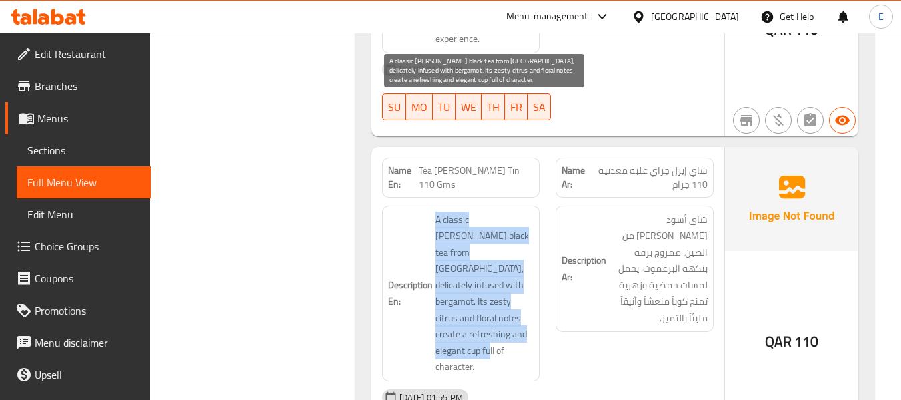
drag, startPoint x: 460, startPoint y: 103, endPoint x: 508, endPoint y: 225, distance: 131.8
click at [513, 223] on h6 "Description En: A classic Earl Grey black tea from China, delicately infused wi…" at bounding box center [461, 292] width 146 height 163
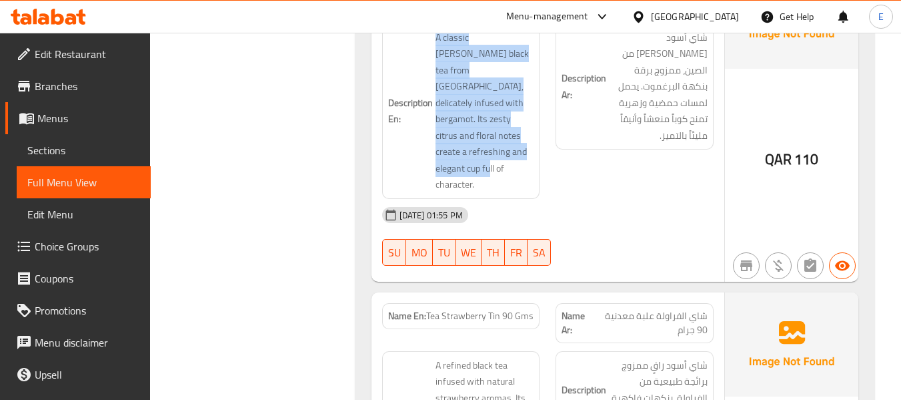
scroll to position [8116, 0]
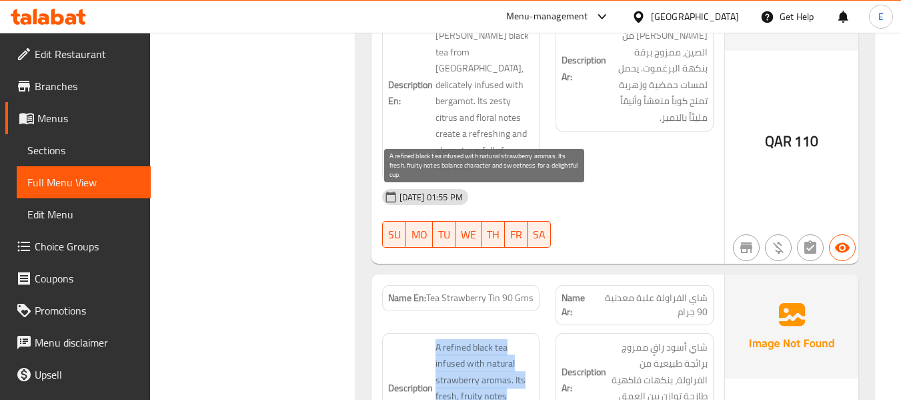
drag, startPoint x: 429, startPoint y: 197, endPoint x: 512, endPoint y: 304, distance: 135.0
click at [512, 339] on h6 "Description En: A refined black tea infused with natural strawberry aromas. Its…" at bounding box center [461, 396] width 146 height 115
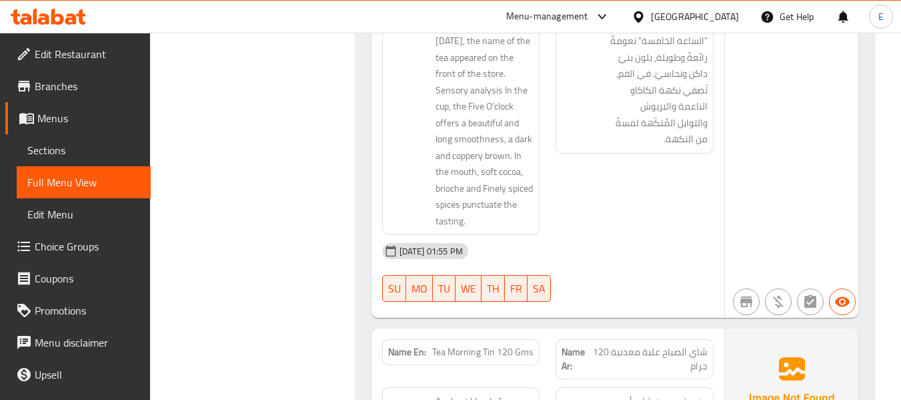
scroll to position [9050, 0]
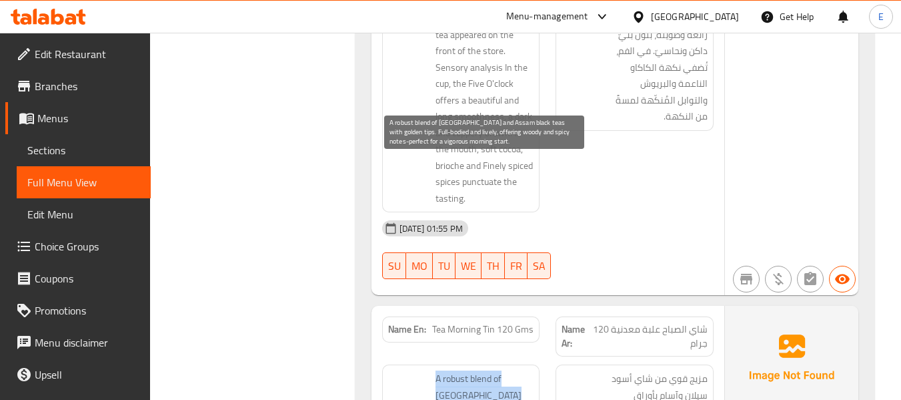
drag, startPoint x: 436, startPoint y: 161, endPoint x: 518, endPoint y: 267, distance: 134.6
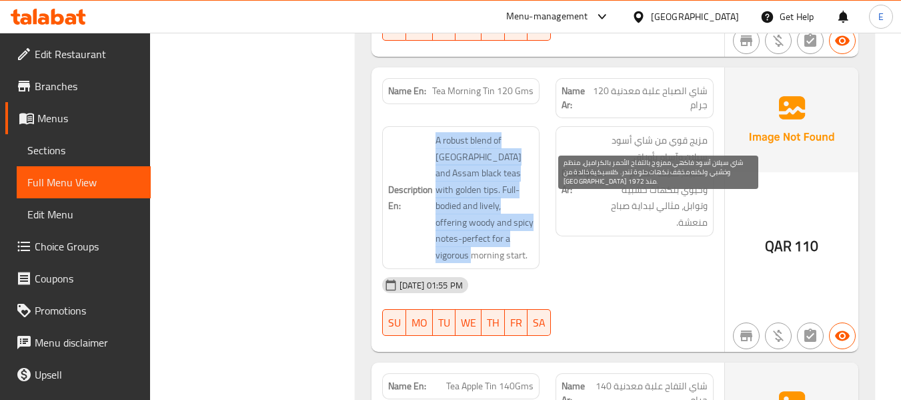
scroll to position [9316, 0]
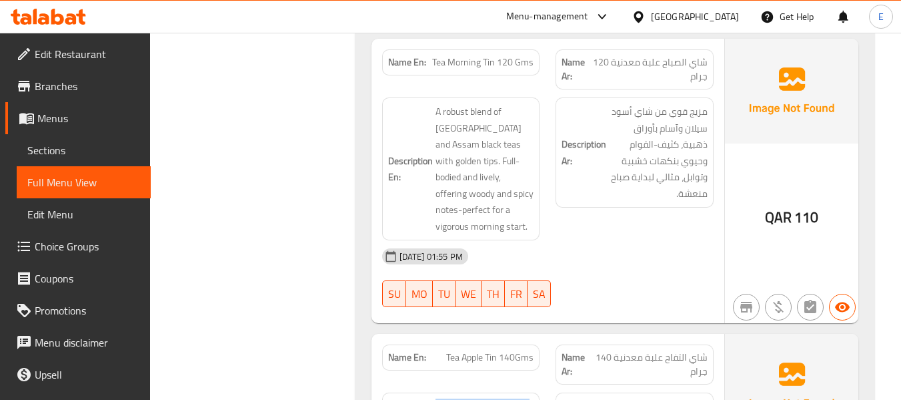
drag, startPoint x: 434, startPoint y: 177, endPoint x: 537, endPoint y: 283, distance: 148.1
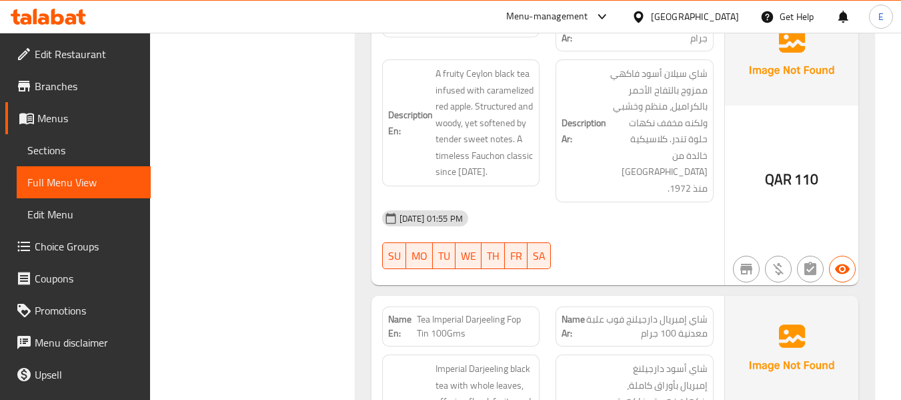
scroll to position [9650, 0]
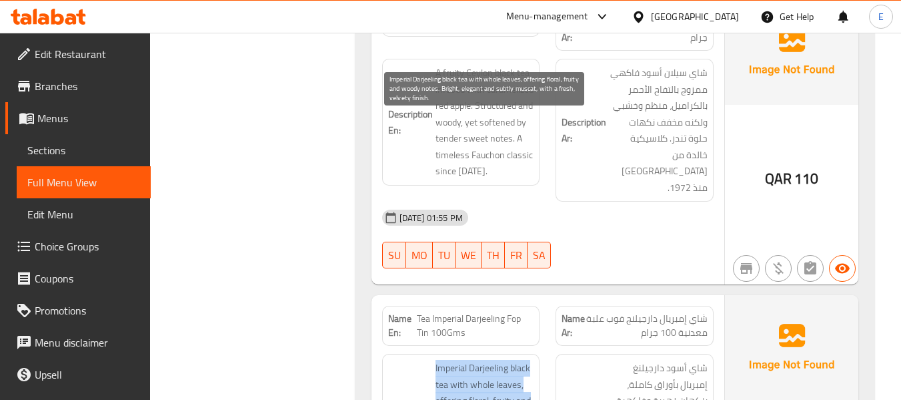
drag, startPoint x: 432, startPoint y: 124, endPoint x: 504, endPoint y: 229, distance: 126.7
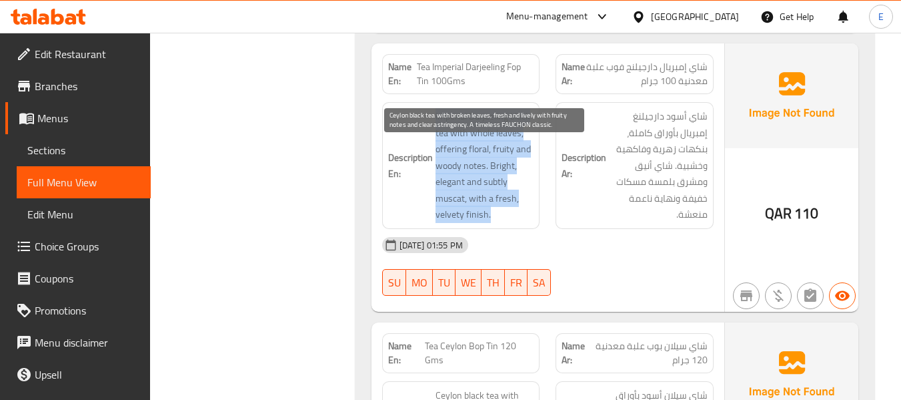
scroll to position [9917, 0]
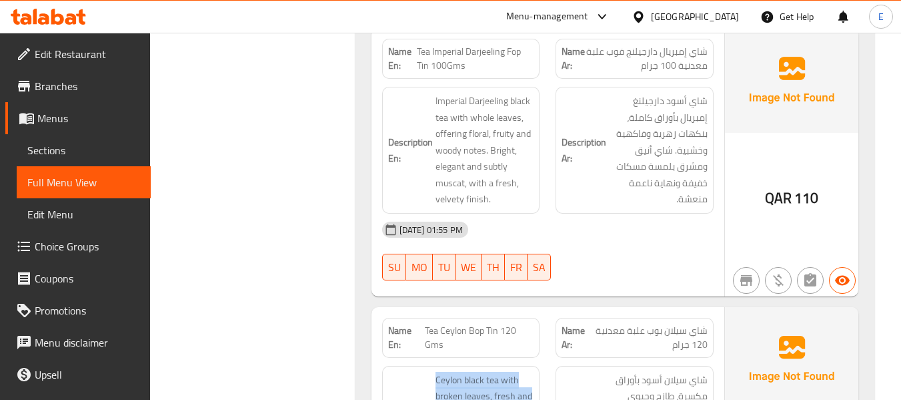
drag, startPoint x: 422, startPoint y: 132, endPoint x: 534, endPoint y: 213, distance: 138.5
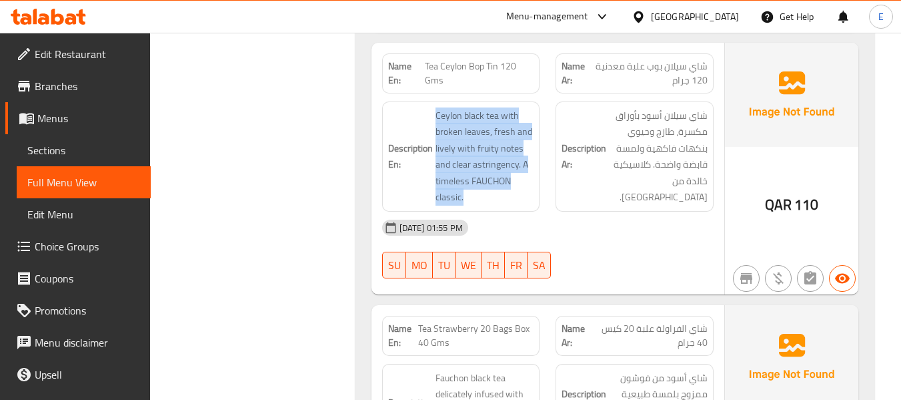
scroll to position [10184, 0]
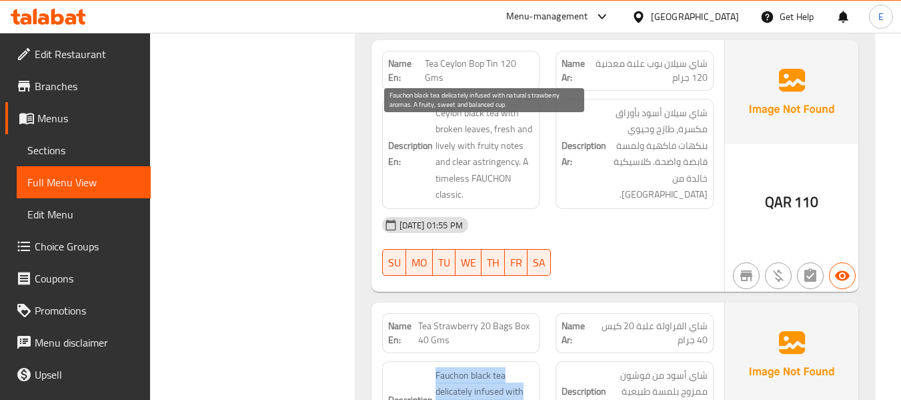
drag, startPoint x: 436, startPoint y: 127, endPoint x: 522, endPoint y: 201, distance: 113.5
click at [522, 367] on h6 "Description En: Fauchon black tea delicately infused with natural strawberry ar…" at bounding box center [461, 408] width 146 height 82
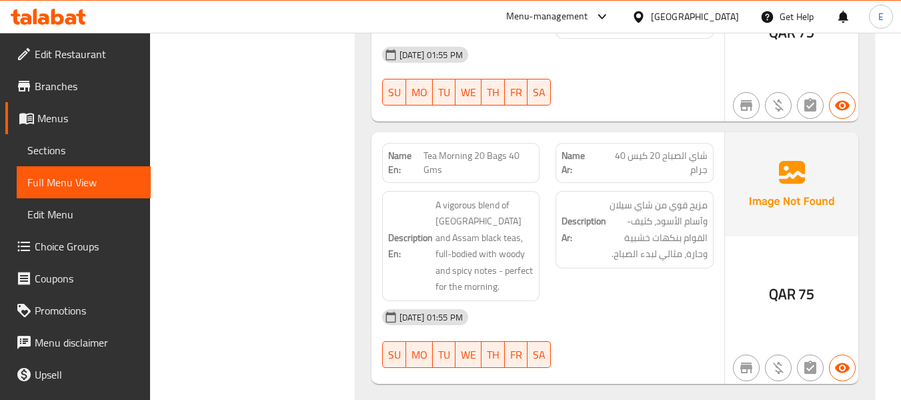
scroll to position [10860, 0]
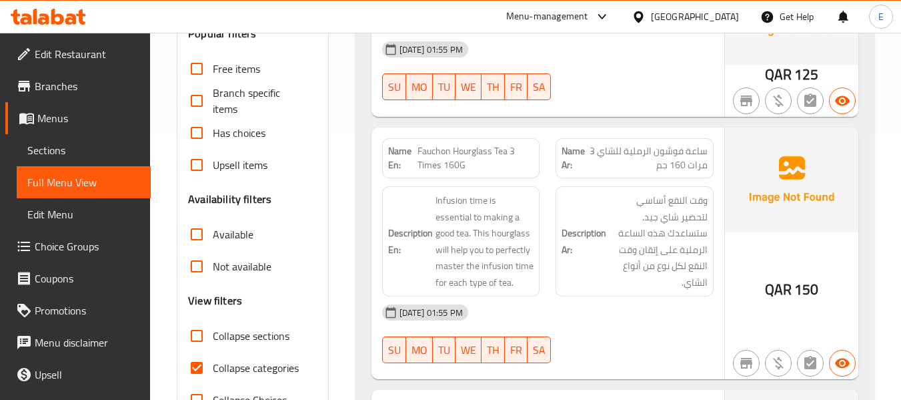
scroll to position [334, 0]
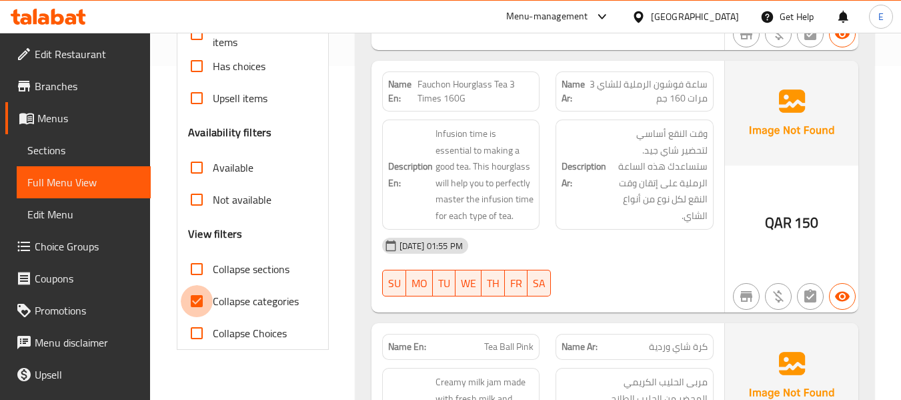
click at [191, 304] on input "Collapse categories" at bounding box center [197, 301] width 32 height 32
checkbox input "false"
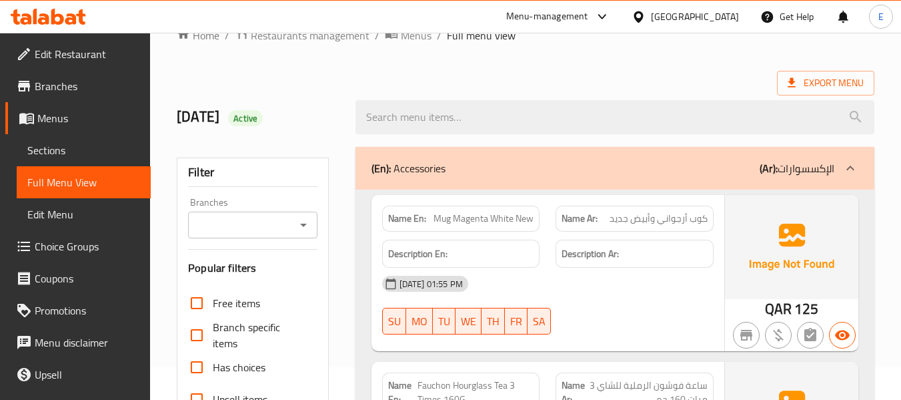
scroll to position [0, 0]
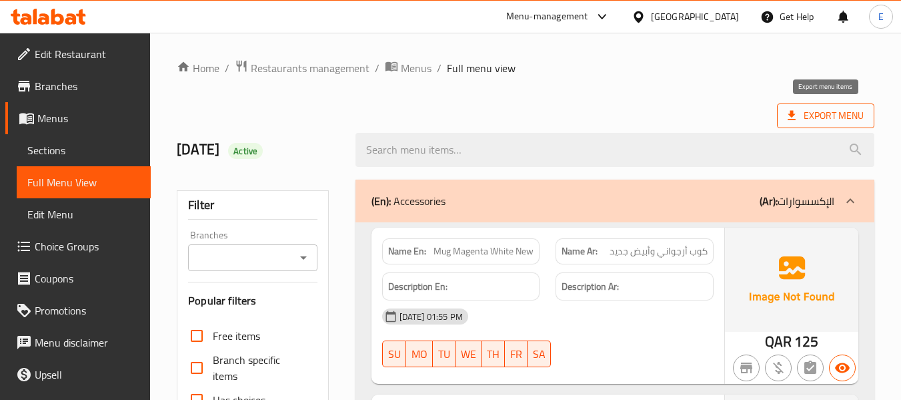
click at [835, 117] on span "Export Menu" at bounding box center [826, 115] width 76 height 17
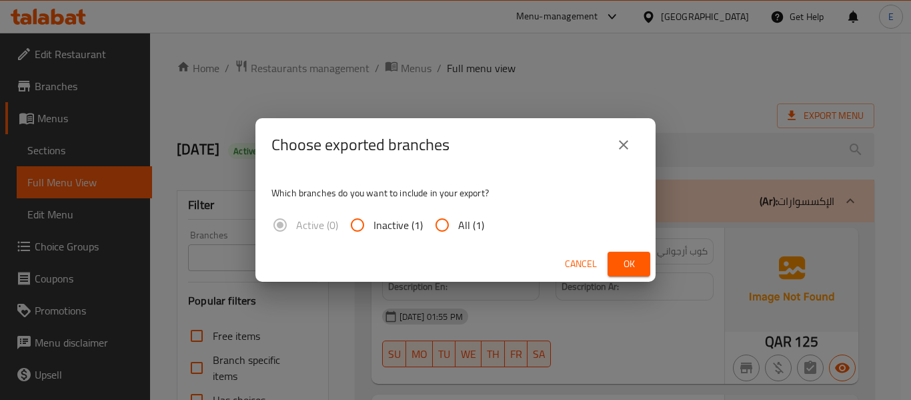
click at [446, 224] on input "All (1)" at bounding box center [442, 225] width 32 height 32
radio input "true"
click at [620, 270] on span "Ok" at bounding box center [628, 263] width 21 height 17
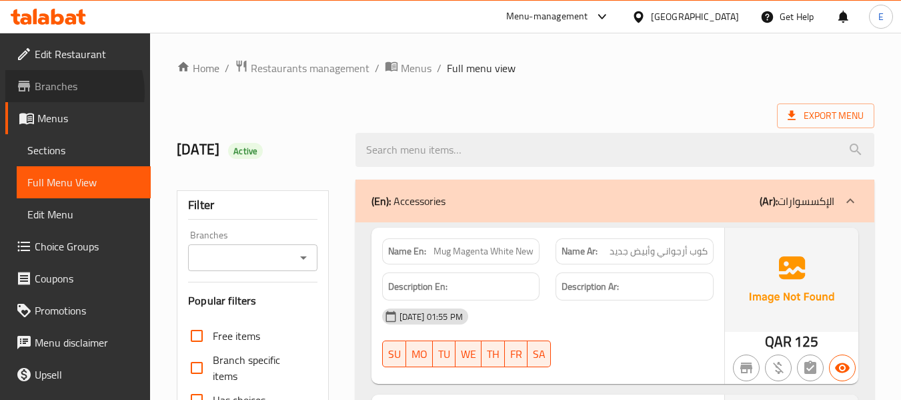
click at [61, 92] on span "Branches" at bounding box center [87, 86] width 105 height 16
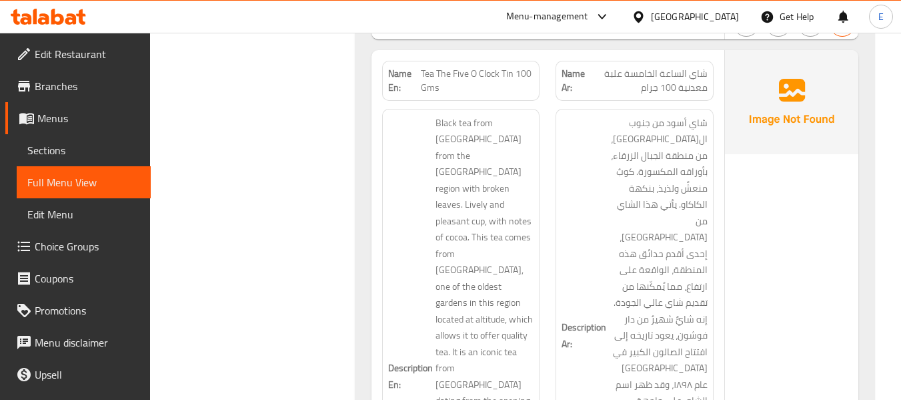
scroll to position [9539, 0]
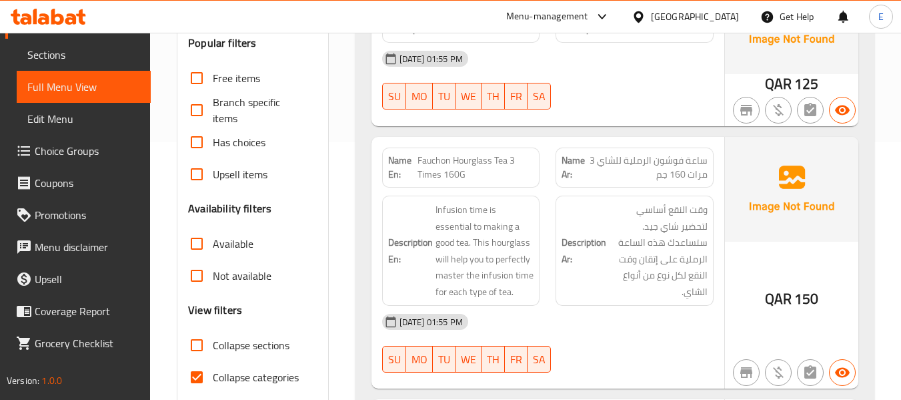
scroll to position [334, 0]
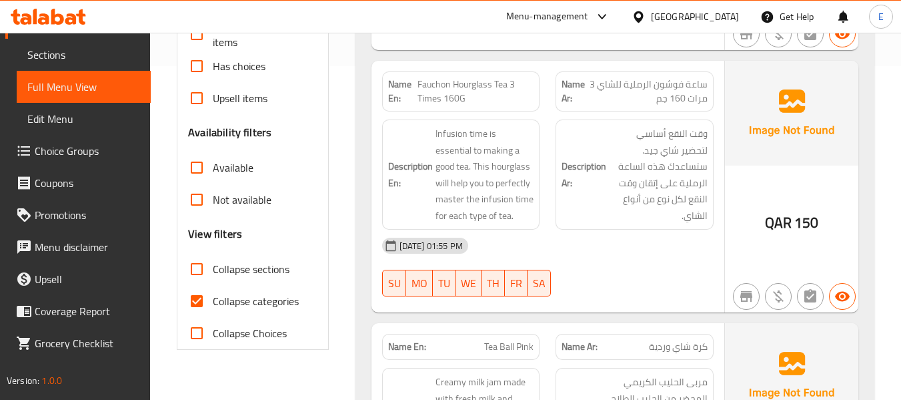
click at [203, 297] on input "Collapse categories" at bounding box center [197, 301] width 32 height 32
checkbox input "false"
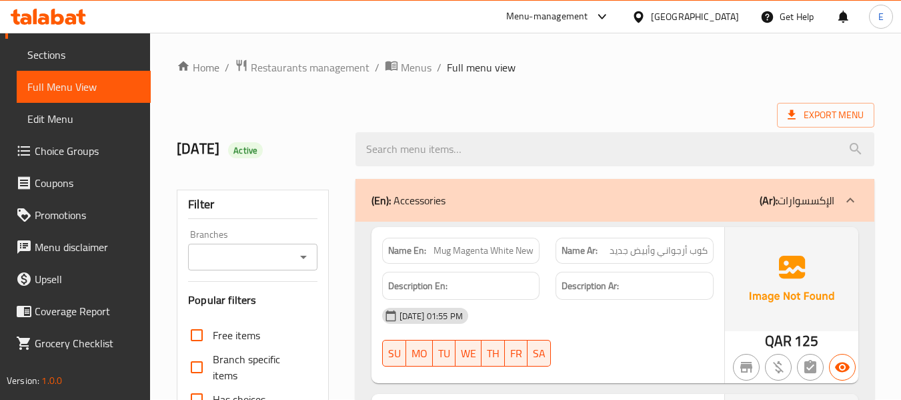
scroll to position [0, 0]
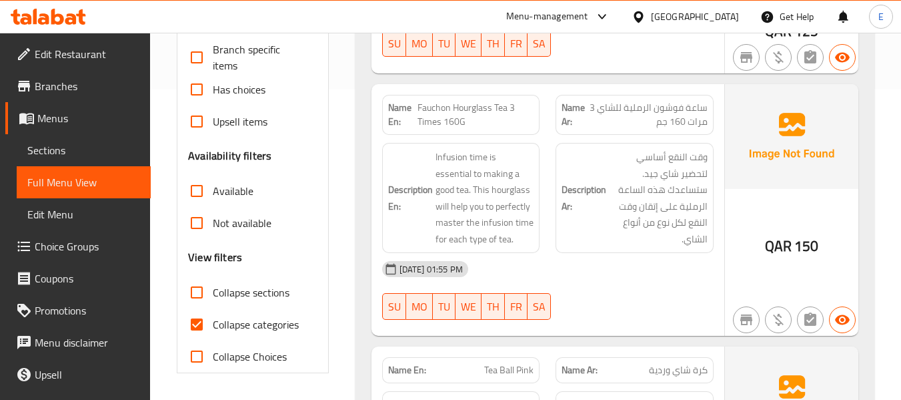
scroll to position [334, 0]
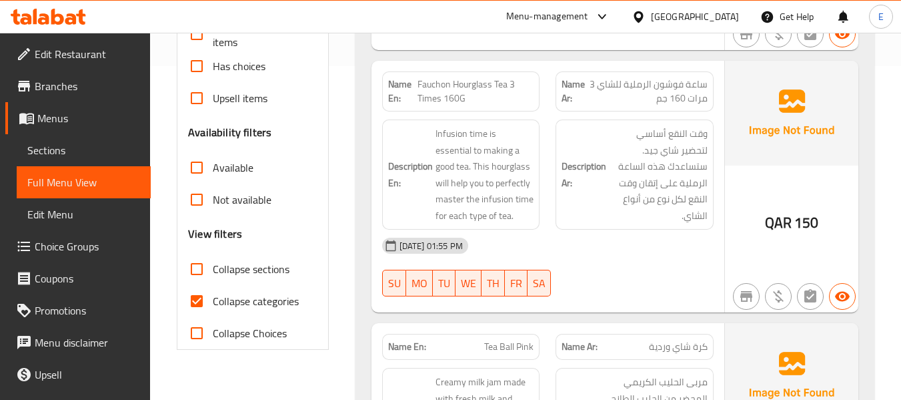
click at [204, 295] on input "Collapse categories" at bounding box center [197, 301] width 32 height 32
checkbox input "false"
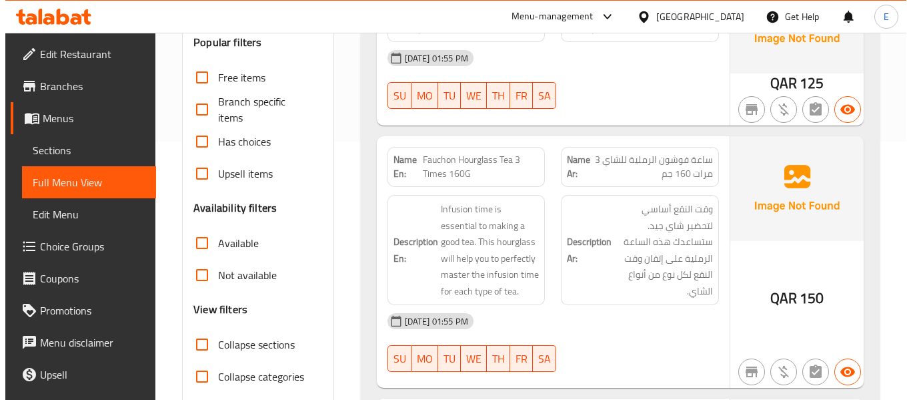
scroll to position [0, 0]
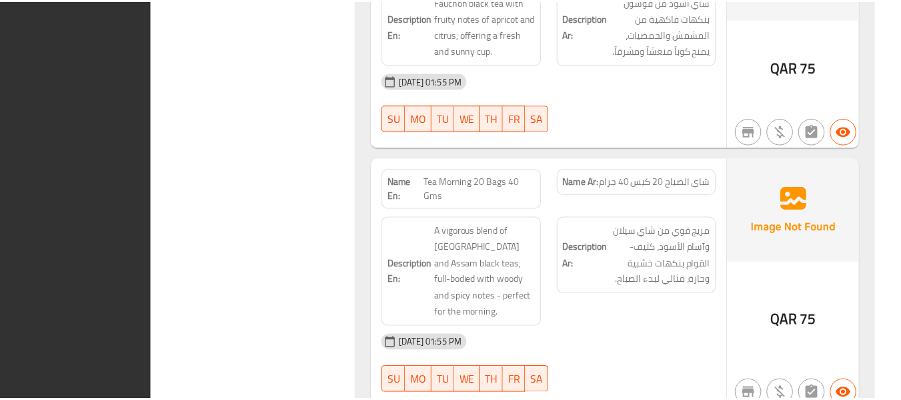
scroll to position [12239, 0]
